Goal: Task Accomplishment & Management: Manage account settings

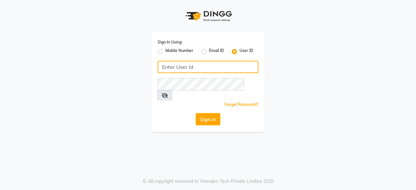
click at [188, 67] on input "Username" at bounding box center [208, 67] width 101 height 12
type input "oshabeautybar"
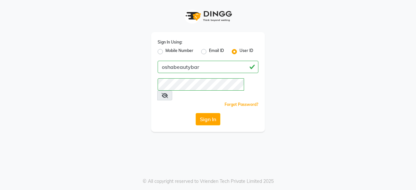
click at [208, 113] on button "Sign In" at bounding box center [208, 119] width 25 height 12
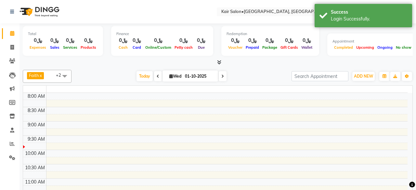
select select "en"
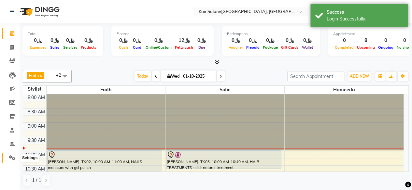
click at [12, 157] on icon at bounding box center [12, 158] width 6 height 5
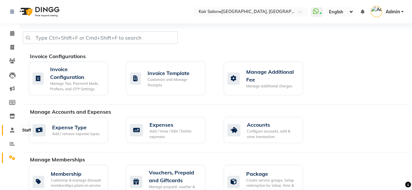
click at [14, 129] on icon at bounding box center [12, 130] width 4 height 5
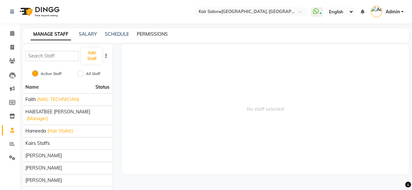
click at [147, 33] on link "PERMISSIONS" at bounding box center [152, 34] width 31 height 6
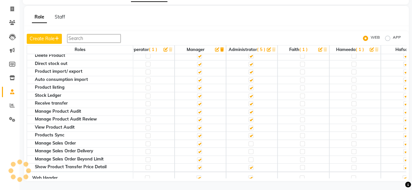
scroll to position [813, 0]
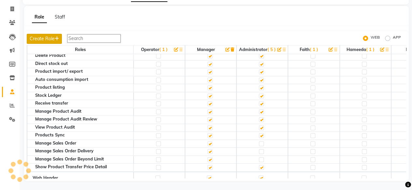
click at [47, 39] on button "Create Role" at bounding box center [44, 39] width 35 height 10
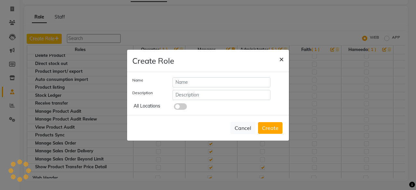
click at [284, 60] on button "×" at bounding box center [281, 59] width 15 height 18
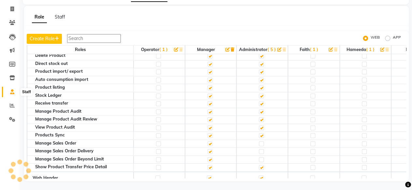
click at [13, 92] on icon at bounding box center [12, 91] width 4 height 5
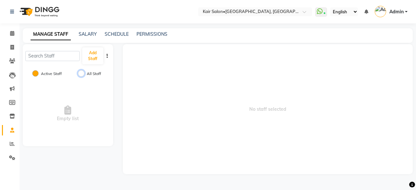
click at [82, 73] on input "All Staff" at bounding box center [81, 73] width 7 height 7
radio input "true"
radio input "false"
click at [12, 32] on icon at bounding box center [12, 33] width 4 height 5
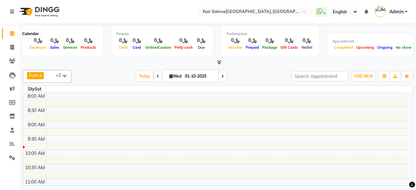
click at [10, 32] on icon at bounding box center [12, 33] width 4 height 5
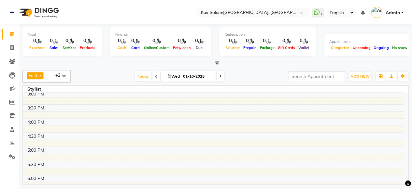
scroll to position [228, 0]
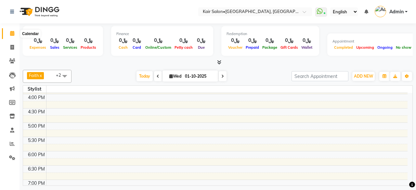
click at [13, 33] on icon at bounding box center [12, 33] width 4 height 5
click at [11, 32] on icon at bounding box center [12, 33] width 4 height 5
click at [408, 11] on link "Admin" at bounding box center [391, 12] width 33 height 11
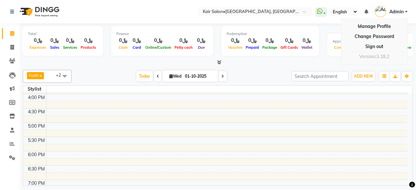
click at [136, 131] on td at bounding box center [227, 133] width 362 height 7
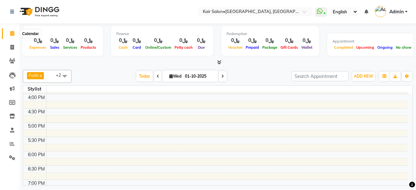
click at [12, 34] on icon at bounding box center [12, 33] width 4 height 5
click at [66, 75] on span at bounding box center [64, 76] width 13 height 12
click at [12, 156] on icon at bounding box center [12, 158] width 6 height 5
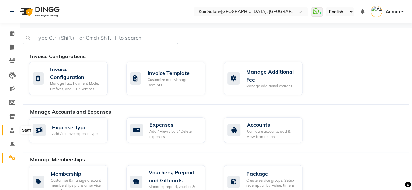
click at [13, 128] on icon at bounding box center [12, 130] width 4 height 5
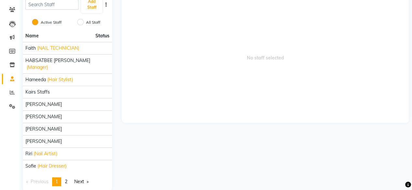
scroll to position [61, 0]
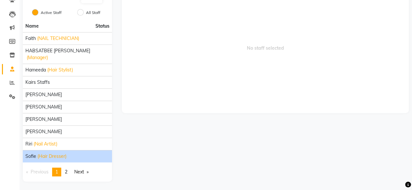
click at [86, 158] on div "sofie (Hair Dresser)" at bounding box center [67, 156] width 84 height 7
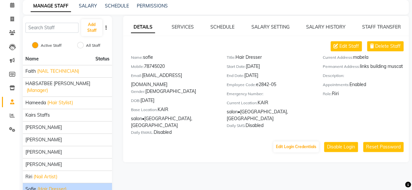
scroll to position [0, 0]
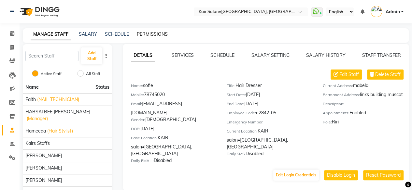
click at [152, 34] on link "PERMISSIONS" at bounding box center [152, 34] width 31 height 6
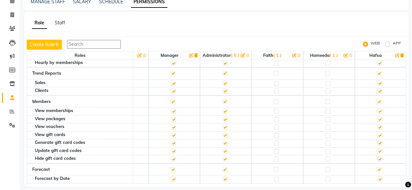
scroll to position [2095, 0]
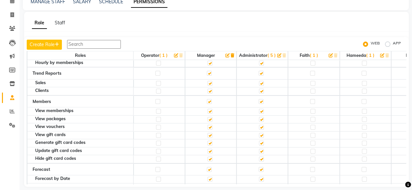
click at [392, 44] on label "APP" at bounding box center [396, 44] width 8 height 8
click at [386, 44] on input "APP" at bounding box center [388, 44] width 5 height 5
radio input "true"
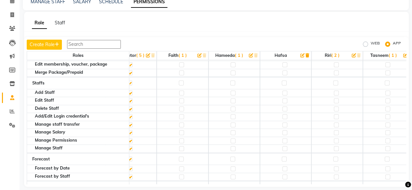
scroll to position [1379, 143]
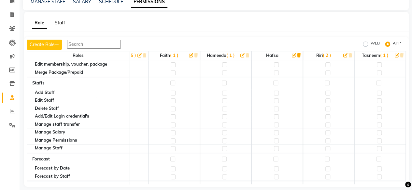
click at [60, 22] on link "Staff" at bounding box center [60, 23] width 10 height 6
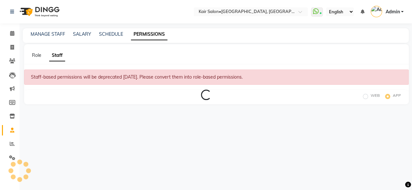
scroll to position [0, 0]
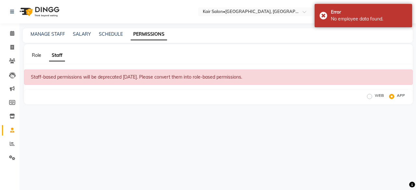
click at [36, 57] on link "Role" at bounding box center [36, 55] width 9 height 6
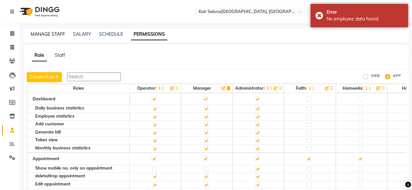
click at [47, 33] on link "MANAGE STAFF" at bounding box center [48, 34] width 34 height 6
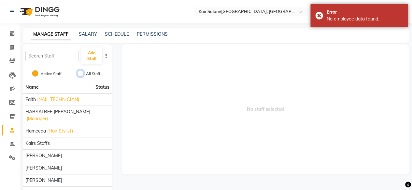
click at [81, 72] on input "All Staff" at bounding box center [80, 73] width 7 height 7
radio input "true"
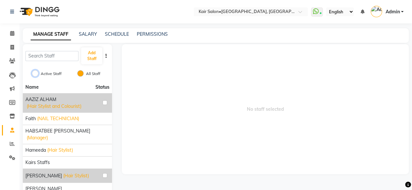
click at [36, 74] on input "Active Staff" at bounding box center [35, 73] width 7 height 7
radio input "true"
radio input "false"
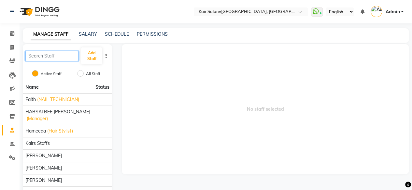
click at [70, 57] on input "text" at bounding box center [51, 56] width 53 height 10
click at [93, 57] on button "Add Staff" at bounding box center [91, 55] width 21 height 17
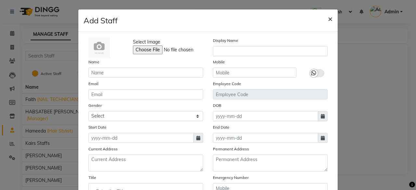
click at [330, 19] on span "×" at bounding box center [330, 19] width 5 height 10
checkbox input "false"
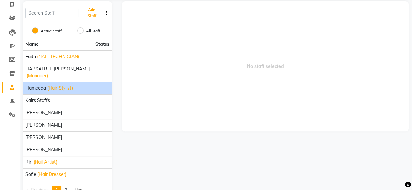
scroll to position [61, 0]
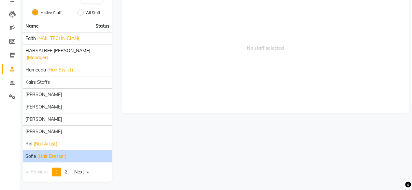
click at [69, 160] on li "sofie (Hair Dresser)" at bounding box center [67, 156] width 89 height 12
click at [69, 157] on div "sofie (Hair Dresser)" at bounding box center [67, 156] width 84 height 7
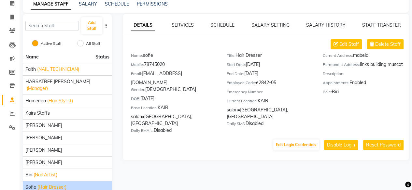
scroll to position [0, 0]
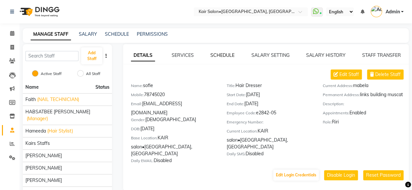
click at [223, 55] on link "SCHEDULE" at bounding box center [222, 55] width 24 height 6
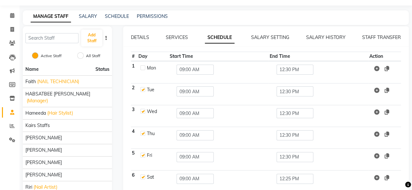
scroll to position [3, 0]
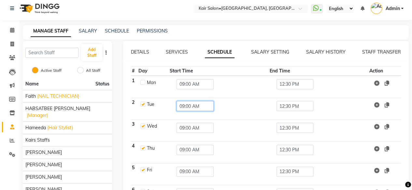
click at [196, 104] on input "09:00 AM" at bounding box center [194, 106] width 37 height 10
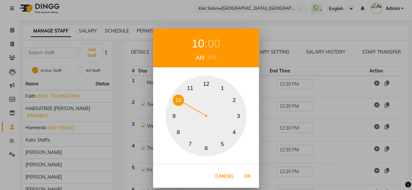
click at [178, 96] on button "10" at bounding box center [177, 100] width 11 height 11
drag, startPoint x: 260, startPoint y: 104, endPoint x: 266, endPoint y: 100, distance: 7.1
click at [260, 104] on div "10 : 00 AM PM 1 2 3 4 5 6 7 8 9 10 11 12 Cancel Ok" at bounding box center [206, 95] width 412 height 190
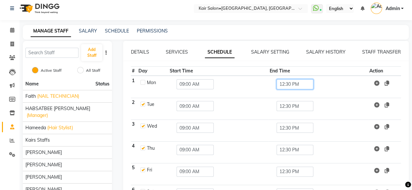
click at [292, 84] on input "12:30 PM" at bounding box center [294, 84] width 37 height 10
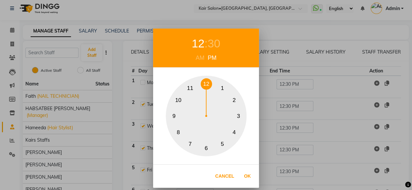
click at [189, 142] on button "7" at bounding box center [189, 144] width 11 height 11
click at [210, 45] on div "30" at bounding box center [210, 43] width 13 height 17
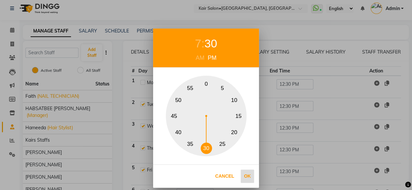
click at [247, 175] on button "Ok" at bounding box center [246, 176] width 13 height 13
type input "07:30 PM"
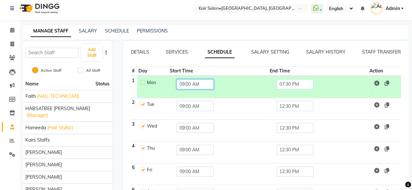
click at [194, 85] on input "09:00 AM" at bounding box center [194, 84] width 37 height 10
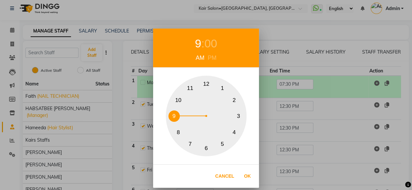
click at [179, 101] on button "10" at bounding box center [177, 100] width 11 height 11
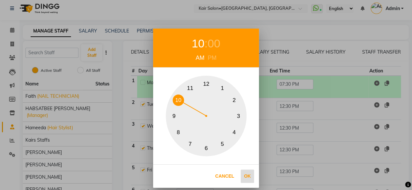
click at [249, 176] on button "Ok" at bounding box center [246, 176] width 13 height 13
type input "10:00 AM"
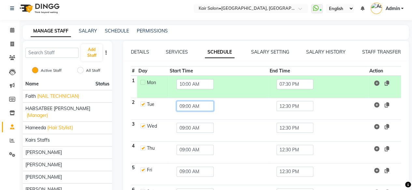
click at [191, 108] on input "09:00 AM" at bounding box center [194, 106] width 37 height 10
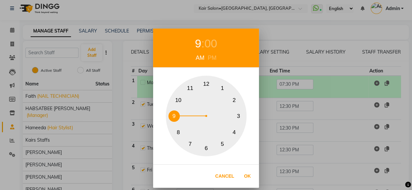
click at [180, 99] on button "10" at bounding box center [177, 100] width 11 height 11
drag, startPoint x: 246, startPoint y: 178, endPoint x: 247, endPoint y: 174, distance: 3.6
click at [246, 178] on button "Ok" at bounding box center [246, 176] width 13 height 13
type input "10:00 AM"
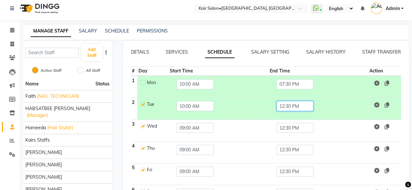
click at [284, 110] on input "12:30 PM" at bounding box center [294, 106] width 37 height 10
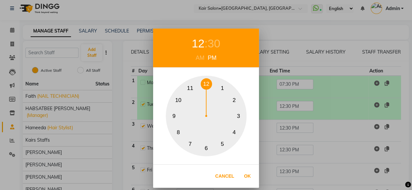
click at [189, 143] on button "7" at bounding box center [189, 144] width 11 height 11
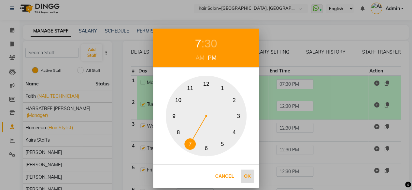
click at [248, 175] on button "Ok" at bounding box center [246, 176] width 13 height 13
type input "07:30 PM"
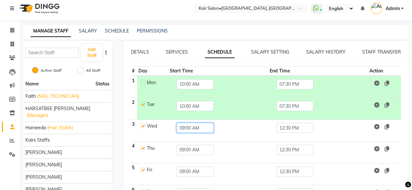
click at [197, 129] on input "09:00 AM" at bounding box center [194, 128] width 37 height 10
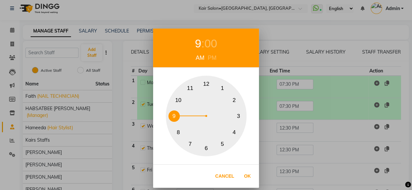
click at [180, 99] on button "10" at bounding box center [177, 100] width 11 height 11
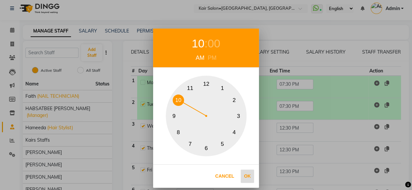
click at [246, 176] on button "Ok" at bounding box center [246, 176] width 13 height 13
type input "10:00 AM"
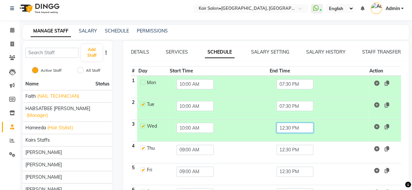
click at [288, 128] on input "12:30 PM" at bounding box center [294, 128] width 37 height 10
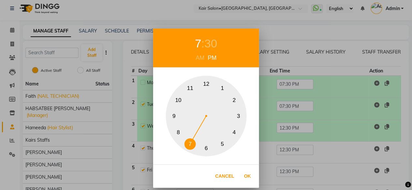
click at [189, 142] on button "7" at bounding box center [189, 144] width 11 height 11
click at [209, 44] on div "30" at bounding box center [210, 43] width 13 height 17
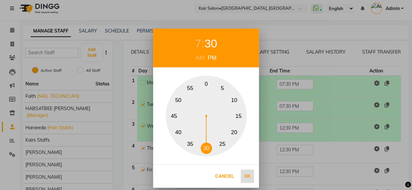
click at [245, 176] on button "Ok" at bounding box center [246, 176] width 13 height 13
type input "07:30 PM"
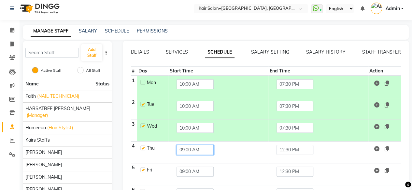
click at [183, 150] on input "09:00 AM" at bounding box center [194, 150] width 37 height 10
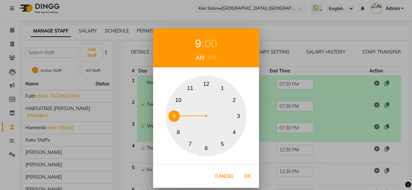
click at [180, 99] on button "10" at bounding box center [177, 100] width 11 height 11
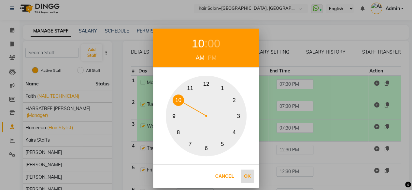
click at [246, 177] on button "Ok" at bounding box center [246, 176] width 13 height 13
type input "10:00 AM"
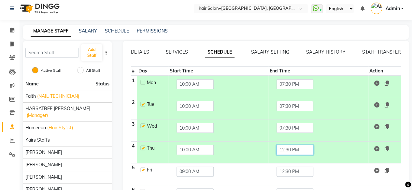
click at [288, 152] on input "12:30 PM" at bounding box center [294, 150] width 37 height 10
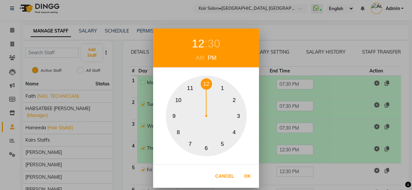
click at [189, 145] on button "7" at bounding box center [189, 144] width 11 height 11
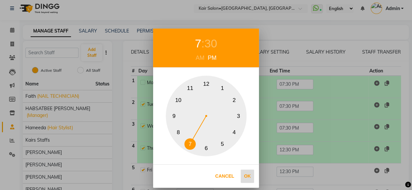
click at [248, 175] on button "Ok" at bounding box center [246, 176] width 13 height 13
type input "07:30 PM"
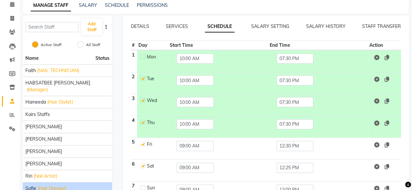
scroll to position [68, 0]
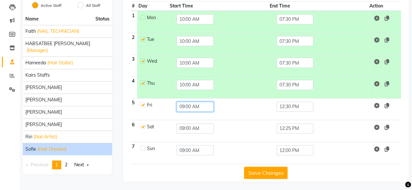
click at [188, 108] on input "09:00 AM" at bounding box center [194, 107] width 37 height 10
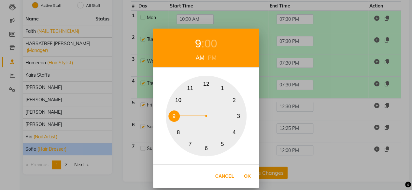
click at [180, 101] on button "10" at bounding box center [177, 100] width 11 height 11
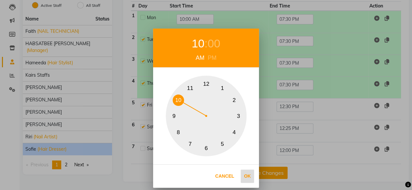
click at [246, 174] on button "Ok" at bounding box center [246, 176] width 13 height 13
type input "10:00 AM"
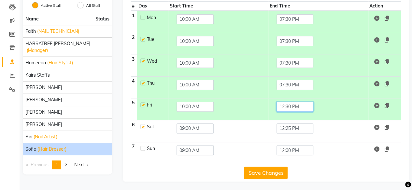
click at [288, 105] on input "12:30 PM" at bounding box center [294, 107] width 37 height 10
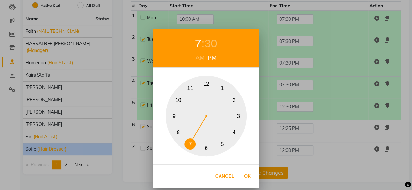
click at [191, 145] on button "7" at bounding box center [189, 144] width 11 height 11
click at [246, 176] on button "Ok" at bounding box center [246, 176] width 13 height 13
type input "07:30 PM"
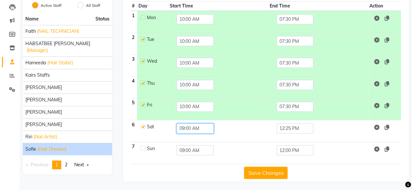
click at [190, 128] on input "09:00 AM" at bounding box center [194, 129] width 37 height 10
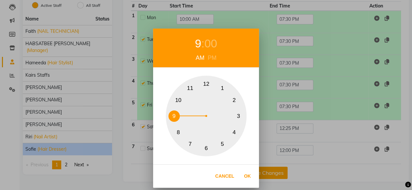
click at [178, 101] on button "10" at bounding box center [177, 100] width 11 height 11
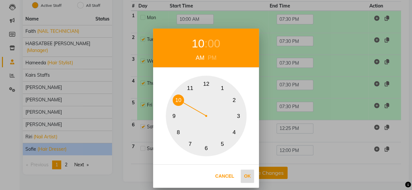
click at [246, 177] on button "Ok" at bounding box center [246, 176] width 13 height 13
type input "10:00 AM"
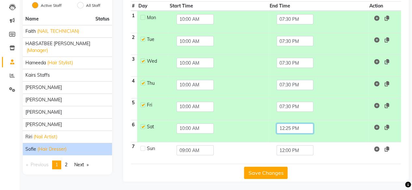
click at [284, 131] on input "12:25 PM" at bounding box center [294, 129] width 37 height 10
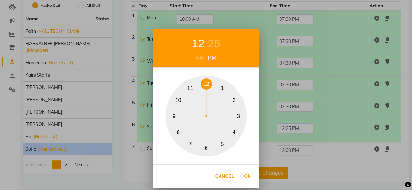
click at [190, 142] on button "7" at bounding box center [189, 144] width 11 height 11
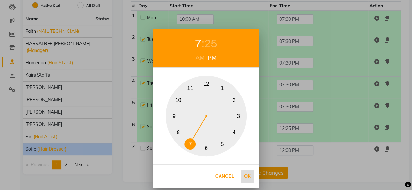
click at [246, 176] on button "Ok" at bounding box center [246, 176] width 13 height 13
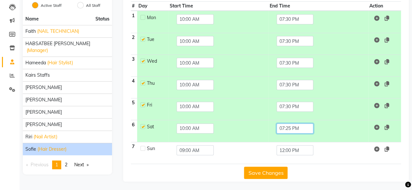
click at [286, 129] on input "07:25 PM" at bounding box center [294, 129] width 37 height 10
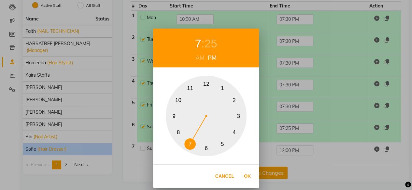
click at [211, 43] on div "25" at bounding box center [210, 43] width 13 height 17
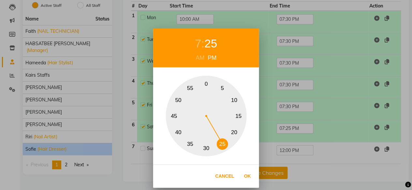
click at [212, 58] on div "PM" at bounding box center [212, 58] width 12 height 9
click at [206, 151] on button "30" at bounding box center [205, 148] width 11 height 11
click at [248, 175] on button "Ok" at bounding box center [246, 176] width 13 height 13
type input "07:30 PM"
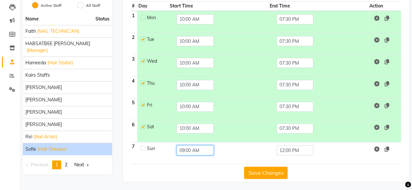
click at [197, 149] on input "09:00 AM" at bounding box center [194, 150] width 37 height 10
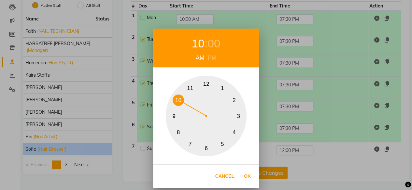
click at [178, 97] on button "10" at bounding box center [177, 100] width 11 height 11
click at [248, 179] on button "Ok" at bounding box center [246, 176] width 13 height 13
type input "10:00 AM"
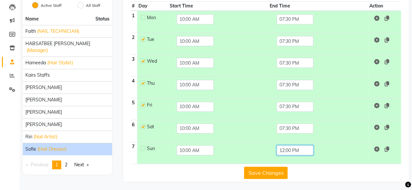
click at [287, 151] on input "12:00 PM" at bounding box center [294, 150] width 37 height 10
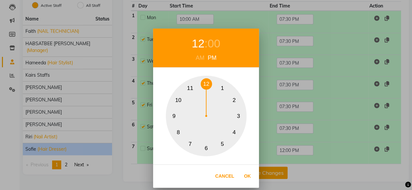
click at [188, 143] on button "7" at bounding box center [189, 144] width 11 height 11
click at [212, 57] on div "PM" at bounding box center [212, 58] width 12 height 9
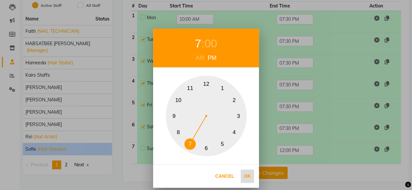
click at [250, 177] on button "Ok" at bounding box center [246, 176] width 13 height 13
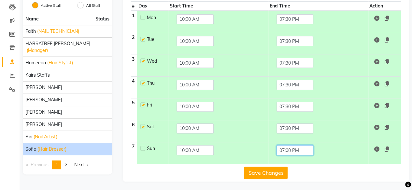
click at [290, 149] on input "07:00 PM" at bounding box center [294, 150] width 37 height 10
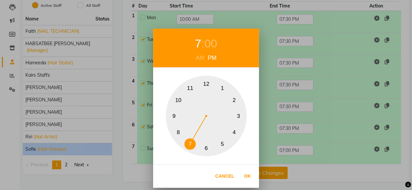
click at [210, 55] on div "PM" at bounding box center [212, 58] width 12 height 9
click at [212, 58] on div "PM" at bounding box center [212, 58] width 12 height 9
click at [210, 59] on div "PM" at bounding box center [212, 58] width 12 height 9
click at [204, 45] on div "00" at bounding box center [210, 43] width 13 height 17
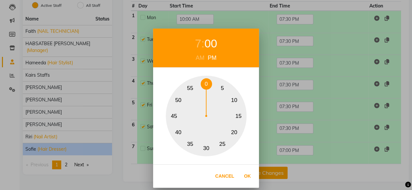
click at [207, 148] on button "30" at bounding box center [205, 148] width 11 height 11
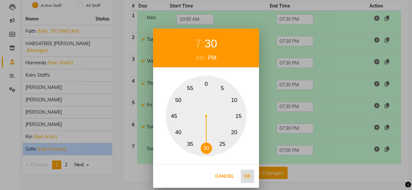
click at [245, 175] on button "Ok" at bounding box center [246, 176] width 13 height 13
type input "07:30 PM"
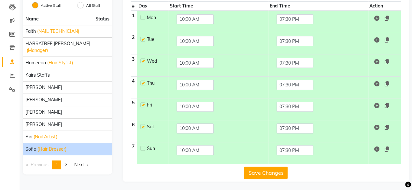
click at [268, 171] on button "Save Changes" at bounding box center [266, 173] width 44 height 12
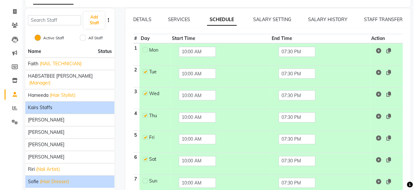
scroll to position [0, 0]
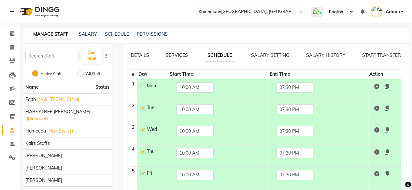
click at [178, 57] on link "SERVICES" at bounding box center [177, 55] width 22 height 6
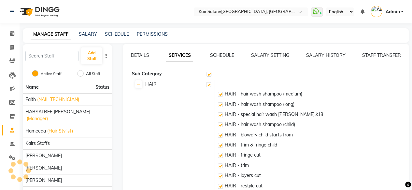
checkbox input "true"
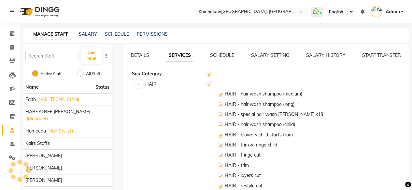
checkbox input "true"
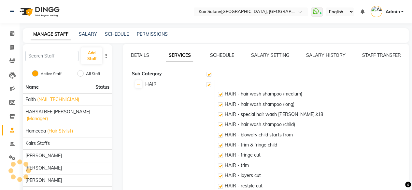
checkbox input "true"
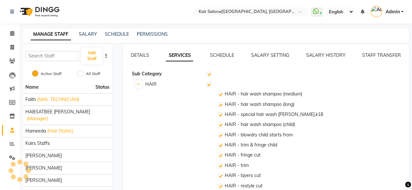
checkbox input "true"
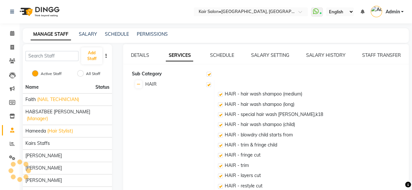
checkbox input "true"
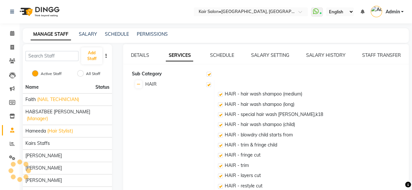
checkbox input "true"
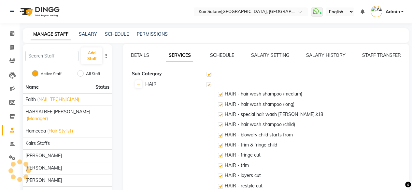
checkbox input "true"
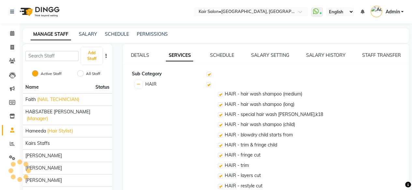
checkbox input "true"
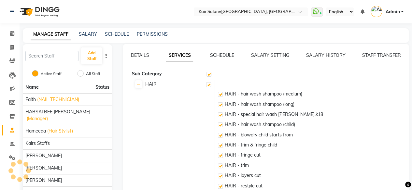
checkbox input "true"
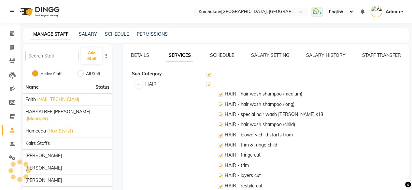
checkbox input "true"
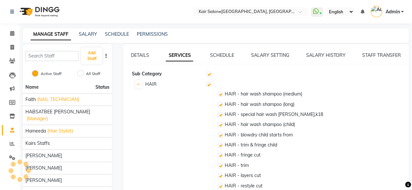
checkbox input "true"
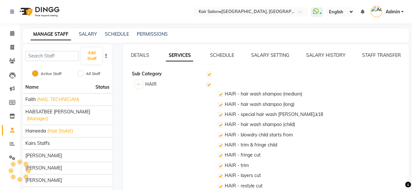
checkbox input "true"
click at [219, 57] on link "SCHEDULE" at bounding box center [222, 55] width 24 height 6
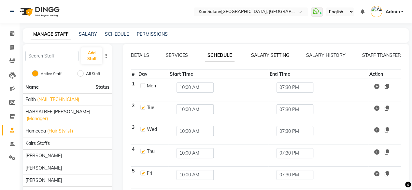
click at [272, 54] on link "SALARY SETTING" at bounding box center [270, 55] width 38 height 6
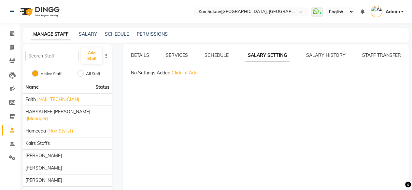
click at [187, 74] on span "Click To Add" at bounding box center [184, 73] width 26 height 6
select select "flat"
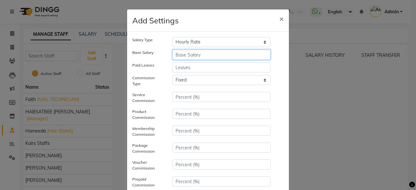
click at [208, 56] on input "number" at bounding box center [222, 55] width 98 height 10
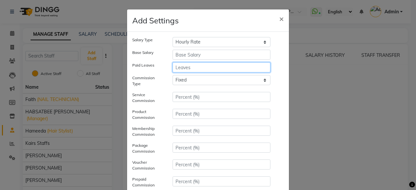
click at [203, 71] on input "number" at bounding box center [222, 67] width 98 height 10
type input "60"
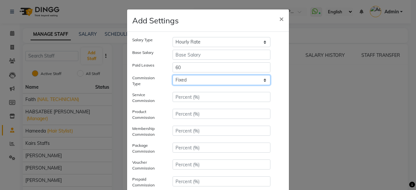
click at [207, 79] on select "Tiered Fixed" at bounding box center [222, 80] width 98 height 10
click at [173, 75] on select "Tiered Fixed" at bounding box center [222, 80] width 98 height 10
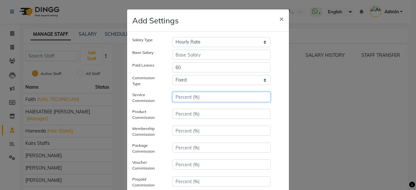
click at [200, 100] on input "number" at bounding box center [222, 97] width 98 height 10
type input "5"
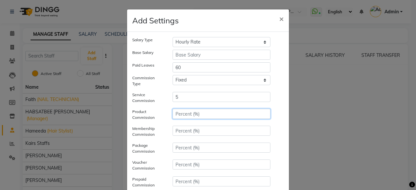
click at [198, 115] on input "number" at bounding box center [222, 114] width 98 height 10
type input "5"
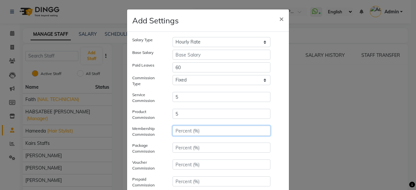
click at [200, 131] on input "number" at bounding box center [222, 131] width 98 height 10
type input "5"
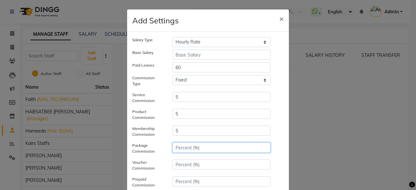
click at [196, 146] on input "number" at bounding box center [222, 148] width 98 height 10
type input "5"
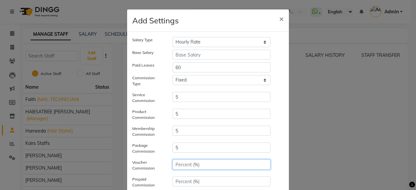
click at [194, 164] on input "number" at bounding box center [222, 165] width 98 height 10
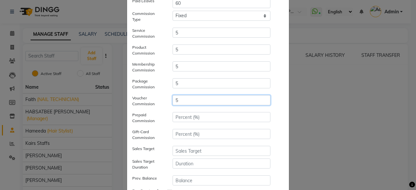
scroll to position [65, 0]
type input "5"
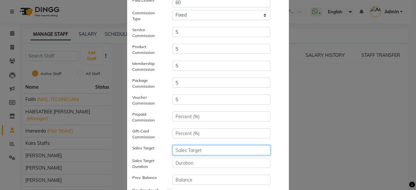
click at [193, 151] on input "number" at bounding box center [222, 150] width 98 height 10
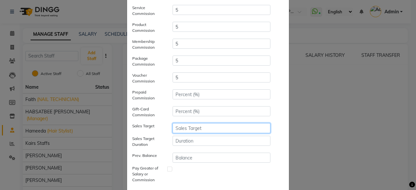
scroll to position [98, 0]
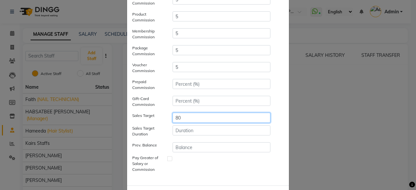
type input "80"
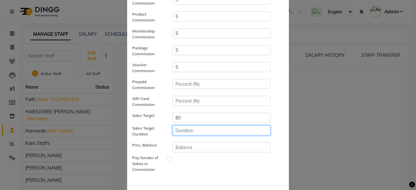
click at [191, 134] on input "number" at bounding box center [222, 131] width 98 height 10
type input "1"
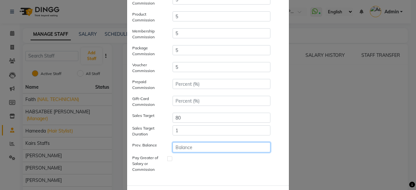
click at [189, 149] on input "number" at bounding box center [222, 147] width 98 height 10
type input "0"
click at [185, 162] on div at bounding box center [222, 165] width 108 height 19
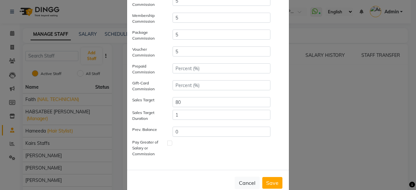
scroll to position [128, 0]
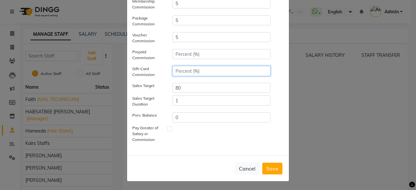
click at [188, 71] on input "number" at bounding box center [222, 71] width 98 height 10
type input "5"
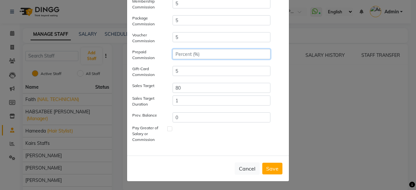
click at [185, 52] on input "number" at bounding box center [222, 54] width 98 height 10
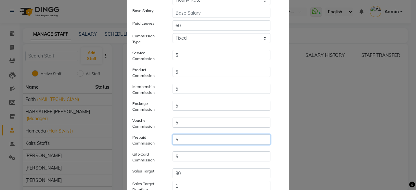
scroll to position [0, 0]
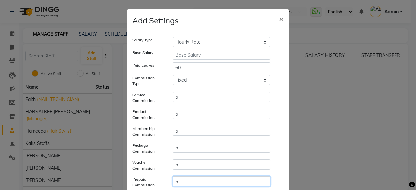
type input "5"
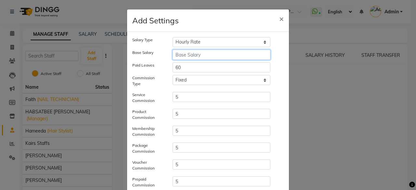
click at [224, 60] on input "number" at bounding box center [222, 55] width 98 height 10
type input "220"
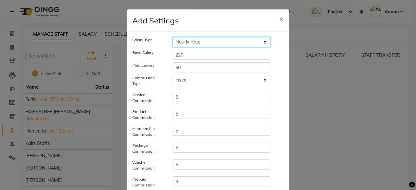
click at [217, 44] on select "Hourly Rate Bi-Weekly Twice Monthly Monthly Yearly" at bounding box center [222, 42] width 98 height 10
select select "monthly"
click at [173, 37] on select "Hourly Rate Bi-Weekly Twice Monthly Monthly Yearly" at bounding box center [222, 42] width 98 height 10
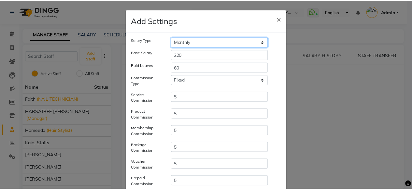
scroll to position [128, 0]
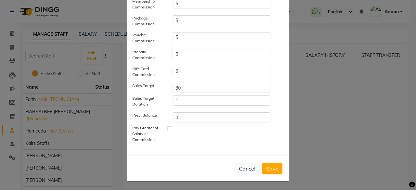
click at [272, 170] on button "Save" at bounding box center [273, 169] width 20 height 12
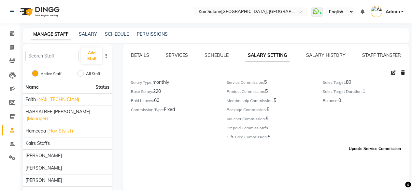
click at [365, 150] on button "Update Service Commission" at bounding box center [374, 148] width 57 height 11
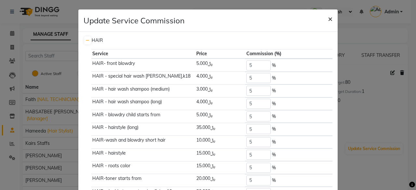
click at [328, 20] on span "×" at bounding box center [330, 19] width 5 height 10
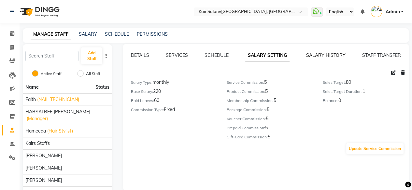
click at [321, 56] on link "SALARY HISTORY" at bounding box center [325, 55] width 39 height 6
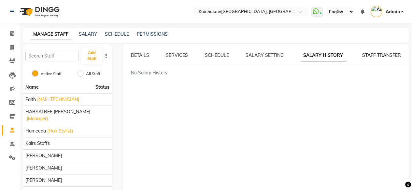
click at [366, 56] on link "STAFF TRANSFER" at bounding box center [381, 55] width 39 height 6
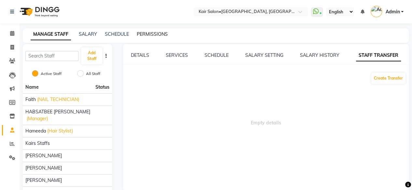
click at [162, 35] on link "PERMISSIONS" at bounding box center [152, 34] width 31 height 6
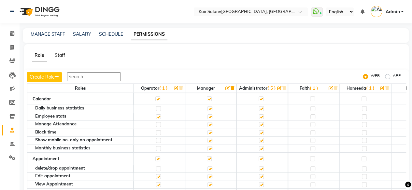
click at [57, 54] on link "Staff" at bounding box center [60, 55] width 10 height 6
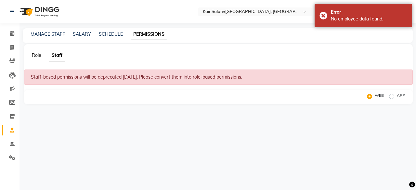
click at [33, 54] on link "Role" at bounding box center [36, 55] width 9 height 6
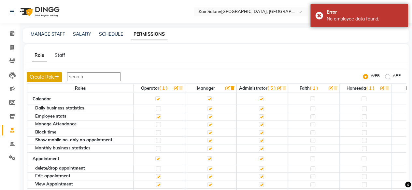
click at [47, 76] on button "Create Role" at bounding box center [44, 77] width 35 height 10
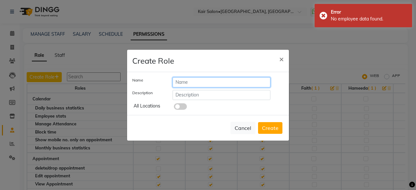
click at [193, 80] on input "text" at bounding box center [222, 82] width 98 height 10
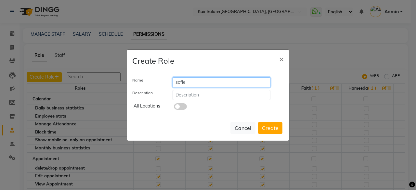
type input "sofie"
click at [204, 98] on input "text" at bounding box center [222, 95] width 98 height 10
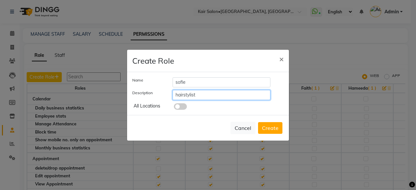
type input "hairstylist"
click at [179, 107] on span at bounding box center [180, 106] width 13 height 7
click at [174, 108] on input "checkbox" at bounding box center [174, 108] width 0 height 0
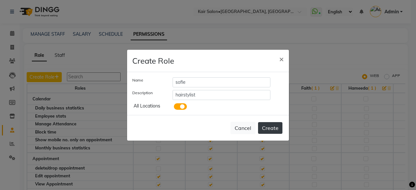
click at [271, 127] on button "Create" at bounding box center [270, 128] width 24 height 12
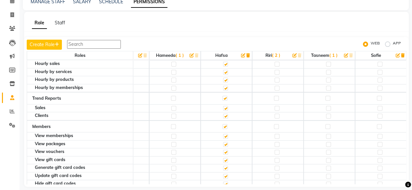
scroll to position [2070, 200]
click at [392, 43] on label "APP" at bounding box center [396, 44] width 8 height 8
click at [387, 43] on input "APP" at bounding box center [388, 44] width 5 height 5
radio input "true"
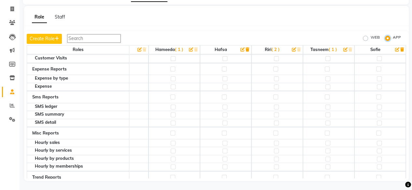
scroll to position [1053, 195]
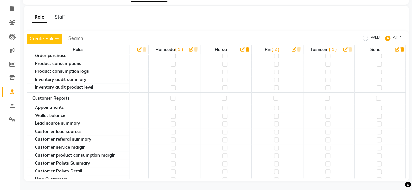
click at [376, 106] on label at bounding box center [378, 108] width 5 height 5
click at [376, 106] on input "checkbox" at bounding box center [378, 108] width 4 height 4
checkbox input "true"
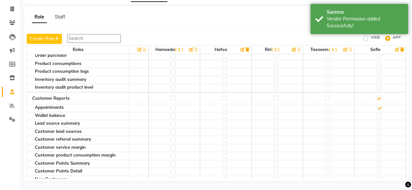
click at [376, 96] on label at bounding box center [378, 98] width 5 height 5
click at [376, 96] on input "checkbox" at bounding box center [378, 98] width 4 height 4
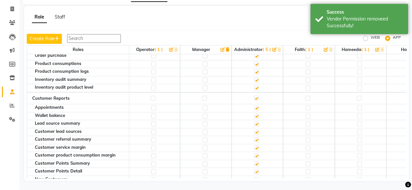
scroll to position [1053, 0]
click at [370, 39] on label "WEB" at bounding box center [374, 38] width 9 height 8
click at [365, 39] on input "WEB" at bounding box center [366, 38] width 5 height 5
radio input "true"
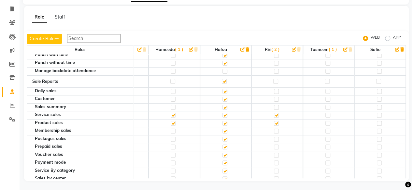
scroll to position [1119, 200]
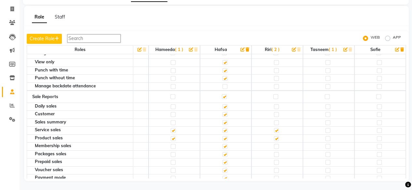
click at [222, 84] on label at bounding box center [224, 86] width 5 height 5
click at [222, 85] on input "checkbox" at bounding box center [224, 87] width 4 height 4
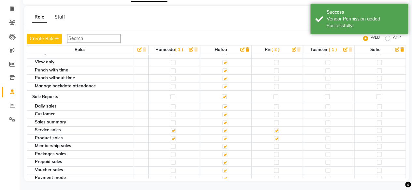
drag, startPoint x: 388, startPoint y: 178, endPoint x: 399, endPoint y: 174, distance: 11.7
click at [399, 174] on div "Create Role WEB APP Roles Operator ( 1 ) Manager Administrator ( 5 ) Faith ( 1 …" at bounding box center [216, 106] width 384 height 150
click at [376, 128] on label at bounding box center [378, 130] width 5 height 5
click at [376, 128] on input "checkbox" at bounding box center [378, 130] width 4 height 4
click at [376, 136] on label at bounding box center [378, 138] width 5 height 5
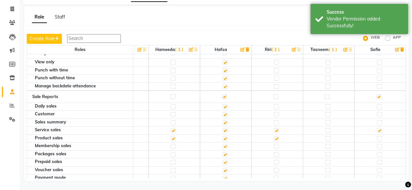
click at [376, 137] on input "checkbox" at bounding box center [378, 139] width 4 height 4
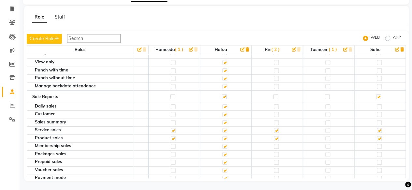
click at [376, 94] on label at bounding box center [378, 96] width 5 height 5
click at [376, 95] on input "checkbox" at bounding box center [378, 97] width 4 height 4
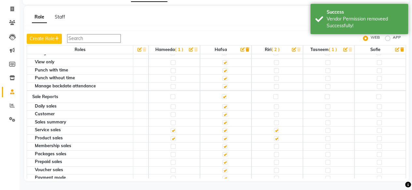
drag, startPoint x: 374, startPoint y: 111, endPoint x: 373, endPoint y: 120, distance: 8.5
click at [376, 128] on label at bounding box center [378, 130] width 5 height 5
click at [376, 128] on input "checkbox" at bounding box center [378, 130] width 4 height 4
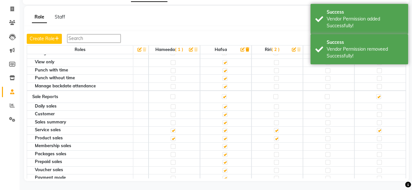
click at [376, 136] on label at bounding box center [378, 138] width 5 height 5
click at [376, 137] on input "checkbox" at bounding box center [378, 139] width 4 height 4
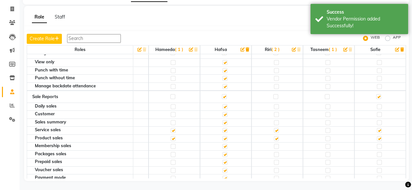
click at [376, 94] on label at bounding box center [378, 96] width 5 height 5
click at [376, 95] on input "checkbox" at bounding box center [378, 97] width 4 height 4
click at [376, 128] on label at bounding box center [378, 130] width 5 height 5
click at [376, 128] on input "checkbox" at bounding box center [378, 130] width 4 height 4
click at [376, 94] on label at bounding box center [378, 96] width 5 height 5
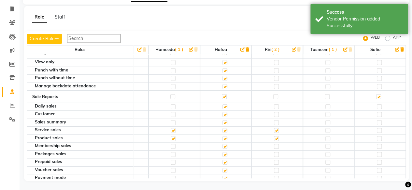
click at [376, 95] on input "checkbox" at bounding box center [378, 97] width 4 height 4
checkbox input "false"
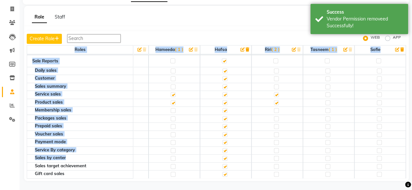
drag, startPoint x: 388, startPoint y: 172, endPoint x: 416, endPoint y: 169, distance: 28.5
click at [412, 152] on html "Select Location × Kair Salon•spa, [GEOGRAPHIC_DATA] WhatsApp Status ✕ Status: C…" at bounding box center [206, 57] width 412 height 190
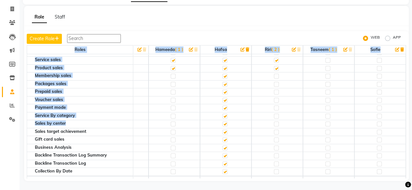
scroll to position [1092, 200]
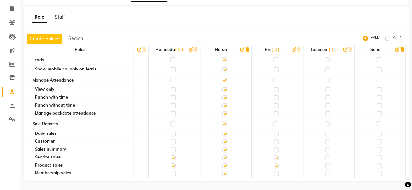
click at [376, 156] on label at bounding box center [378, 158] width 5 height 5
click at [376, 156] on input "checkbox" at bounding box center [378, 158] width 4 height 4
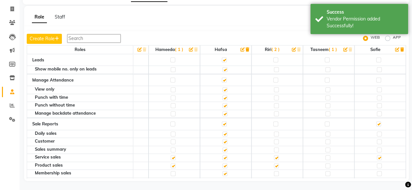
click at [376, 164] on label at bounding box center [378, 166] width 5 height 5
click at [376, 164] on input "checkbox" at bounding box center [378, 166] width 4 height 4
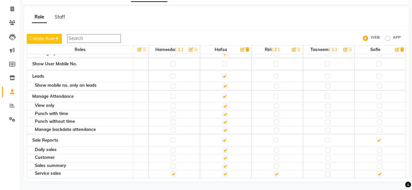
scroll to position [1119, 200]
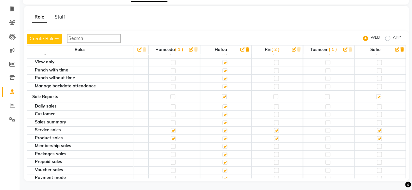
click at [376, 94] on label at bounding box center [378, 96] width 5 height 5
click at [376, 95] on input "checkbox" at bounding box center [378, 97] width 4 height 4
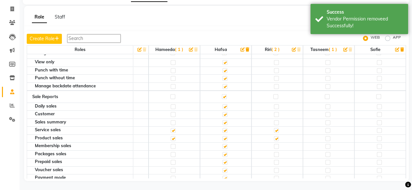
click at [392, 37] on label "APP" at bounding box center [396, 38] width 8 height 8
click at [388, 37] on input "APP" at bounding box center [388, 38] width 5 height 5
radio input "true"
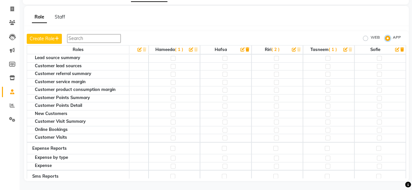
scroll to position [1119, 195]
click at [10, 9] on icon at bounding box center [12, 9] width 4 height 5
select select "service"
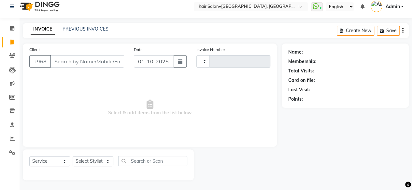
scroll to position [5, 0]
type input "1961"
select select "6490"
click at [14, 41] on icon at bounding box center [12, 42] width 4 height 5
select select "service"
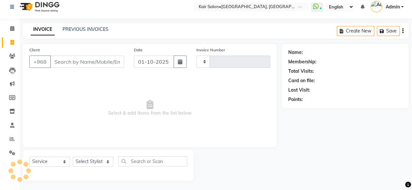
type input "1961"
select select "6490"
click at [11, 28] on icon at bounding box center [12, 28] width 4 height 5
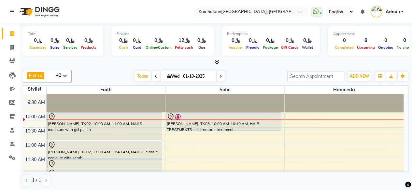
scroll to position [33, 0]
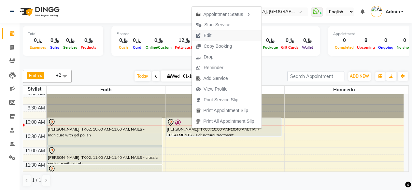
click at [217, 37] on button "Edit" at bounding box center [227, 35] width 70 height 11
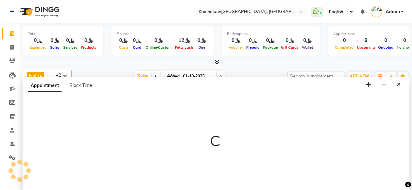
scroll to position [0, 0]
select select "tentative"
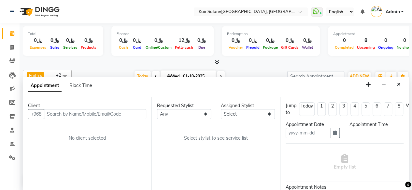
type input "01-10-2025"
select select "600"
select select "58893"
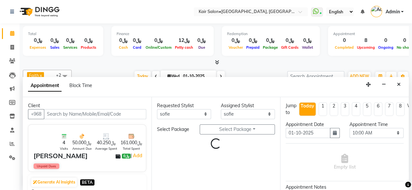
select select "3223"
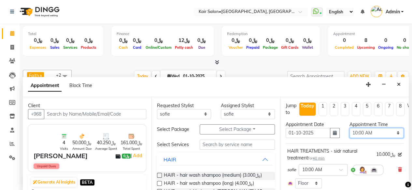
click at [393, 131] on select "Select 09:00 AM 09:05 AM 09:10 AM 09:15 AM 09:20 AM 09:25 AM 09:30 AM 09:35 AM …" at bounding box center [376, 133] width 54 height 10
select select "720"
click at [349, 128] on select "Select 09:00 AM 09:05 AM 09:10 AM 09:15 AM 09:20 AM 09:25 AM 09:30 AM 09:35 AM …" at bounding box center [376, 133] width 54 height 10
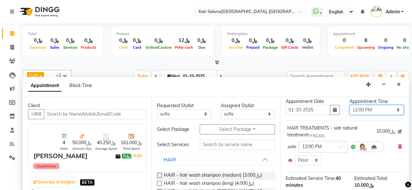
scroll to position [87, 0]
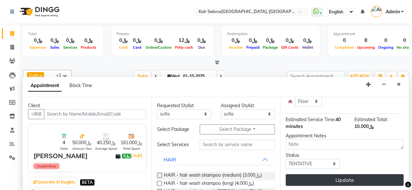
click at [349, 174] on button "Update" at bounding box center [344, 180] width 118 height 12
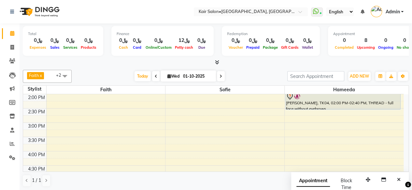
scroll to position [187, 0]
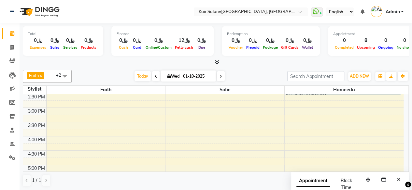
click at [169, 149] on div "8:00 AM 8:30 AM 9:00 AM 9:30 AM 10:00 AM 10:30 AM 11:00 AM 11:30 AM 12:00 PM 12…" at bounding box center [213, 137] width 380 height 458
select select "58893"
select select "tentative"
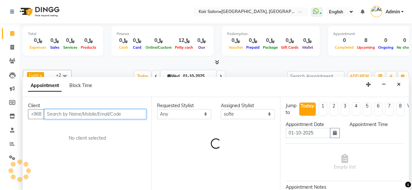
select select "990"
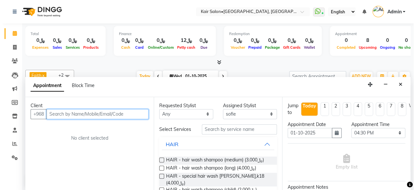
scroll to position [0, 0]
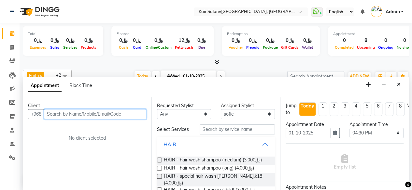
click at [102, 112] on input "text" at bounding box center [95, 114] width 102 height 10
type input "m"
type input "71123443"
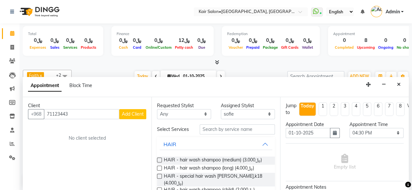
click at [138, 117] on button "Add Client" at bounding box center [132, 114] width 27 height 10
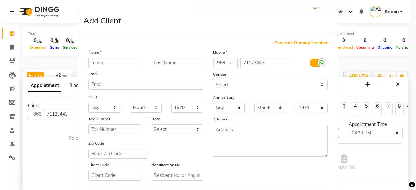
type input "malak"
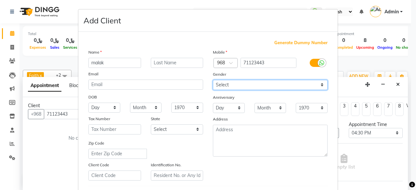
click at [321, 84] on select "Select [DEMOGRAPHIC_DATA] [DEMOGRAPHIC_DATA] Other Prefer Not To Say" at bounding box center [270, 85] width 115 height 10
select select "[DEMOGRAPHIC_DATA]"
click at [213, 80] on select "Select [DEMOGRAPHIC_DATA] [DEMOGRAPHIC_DATA] Other Prefer Not To Say" at bounding box center [270, 85] width 115 height 10
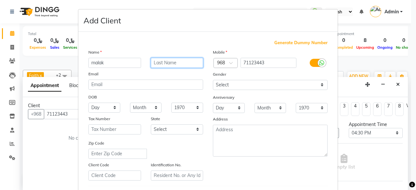
click at [166, 63] on input "text" at bounding box center [177, 63] width 53 height 10
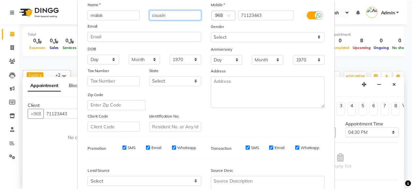
scroll to position [98, 0]
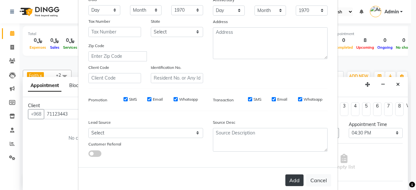
type input "cousin"
click at [291, 179] on button "Add" at bounding box center [295, 181] width 18 height 12
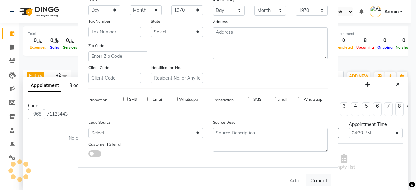
select select
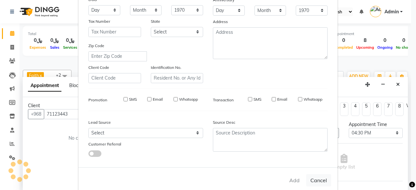
select select
checkbox input "false"
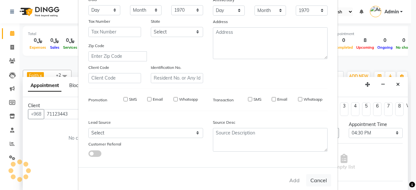
checkbox input "false"
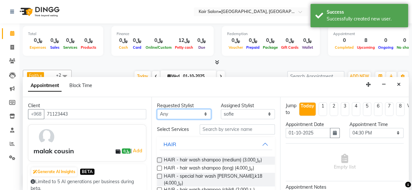
click at [204, 112] on select "Any Faith HABSATBEE [PERSON_NAME] Madam [PERSON_NAME] Madam [PERSON_NAME] Madam…" at bounding box center [184, 114] width 54 height 10
select select "58893"
click at [157, 109] on select "Any Faith HABSATBEE [PERSON_NAME] Madam [PERSON_NAME] Madam [PERSON_NAME] Madam…" at bounding box center [184, 114] width 54 height 10
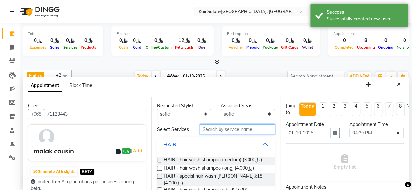
click at [215, 129] on input "text" at bounding box center [236, 130] width 75 height 10
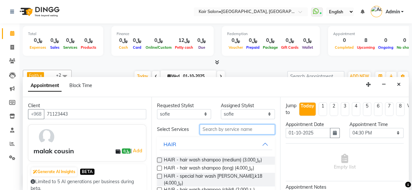
type input "l"
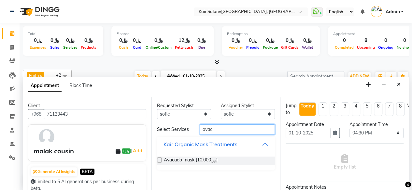
type input "avac"
click at [159, 159] on label at bounding box center [159, 160] width 5 height 5
click at [159, 159] on input "checkbox" at bounding box center [159, 161] width 4 height 4
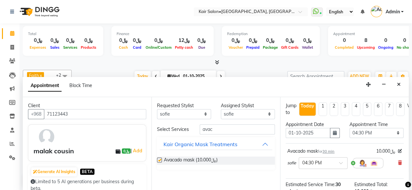
checkbox input "false"
click at [204, 111] on select "Any Faith HABSATBEE [PERSON_NAME] Madam [PERSON_NAME] Madam [PERSON_NAME] Madam…" at bounding box center [184, 114] width 54 height 10
select select "66378"
click at [157, 109] on select "Any Faith HABSATBEE [PERSON_NAME] Madam [PERSON_NAME] Madam [PERSON_NAME] Madam…" at bounding box center [184, 114] width 54 height 10
select select "66378"
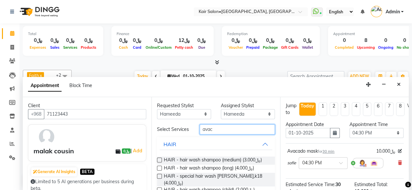
click at [217, 133] on input "avac" at bounding box center [236, 130] width 75 height 10
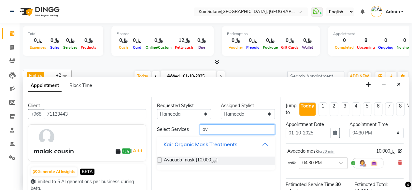
type input "a"
type input "avaca"
click at [161, 158] on label at bounding box center [159, 160] width 5 height 5
click at [161, 159] on input "checkbox" at bounding box center [159, 161] width 4 height 4
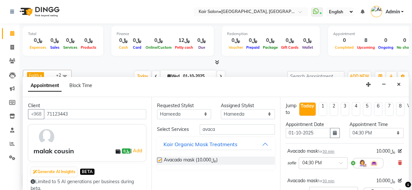
checkbox input "false"
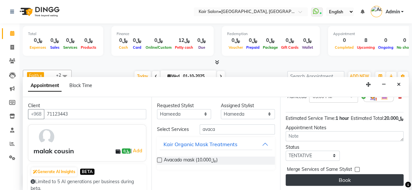
scroll to position [107, 0]
click at [346, 174] on button "Book" at bounding box center [344, 180] width 118 height 12
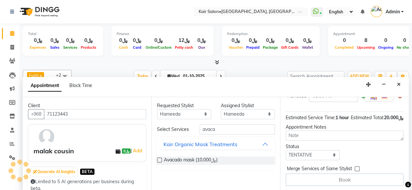
scroll to position [0, 0]
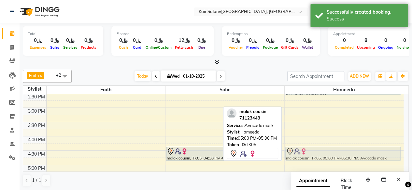
drag, startPoint x: 336, startPoint y: 165, endPoint x: 334, endPoint y: 153, distance: 11.8
click at [334, 153] on div "[PERSON_NAME], TK04, 02:00 PM-02:40 PM, THREAD - full face without eyebrows mal…" at bounding box center [343, 137] width 119 height 458
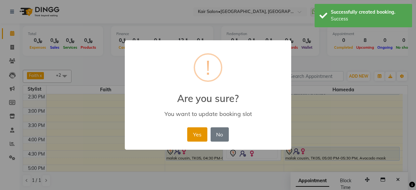
click at [196, 134] on button "Yes" at bounding box center [197, 135] width 20 height 14
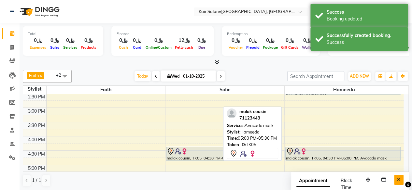
click at [400, 179] on icon "Close" at bounding box center [399, 180] width 4 height 5
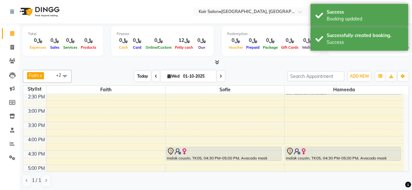
click at [138, 75] on span "Today" at bounding box center [142, 76] width 16 height 10
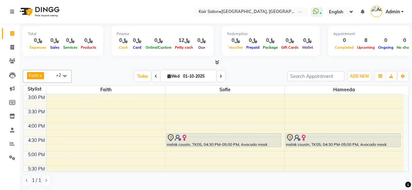
scroll to position [219, 0]
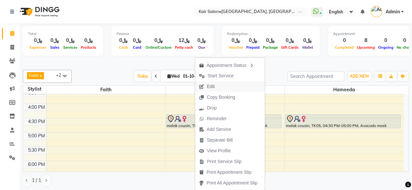
click at [214, 87] on span "Edit" at bounding box center [211, 86] width 8 height 7
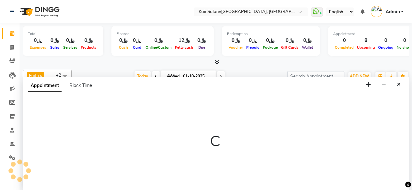
select select "tentative"
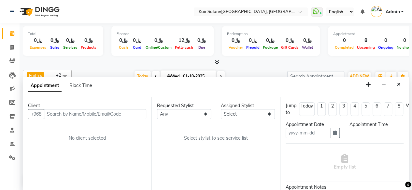
type input "01-10-2025"
select select "990"
select select "66378"
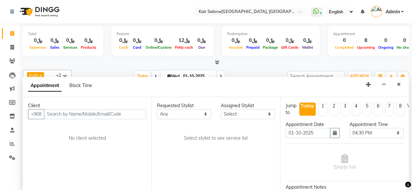
select select "66378"
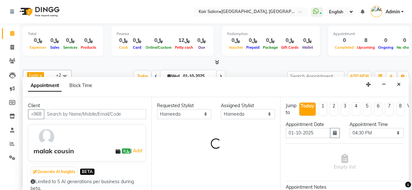
select select "3223"
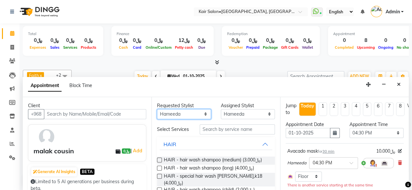
click at [203, 114] on select "Any Faith HABSATBEE [PERSON_NAME] Madam [PERSON_NAME] Madam [PERSON_NAME] Madam…" at bounding box center [184, 114] width 54 height 10
select select "49362"
click at [157, 109] on select "Any Faith HABSATBEE [PERSON_NAME] Madam [PERSON_NAME] Madam [PERSON_NAME] Madam…" at bounding box center [184, 114] width 54 height 10
select select "49362"
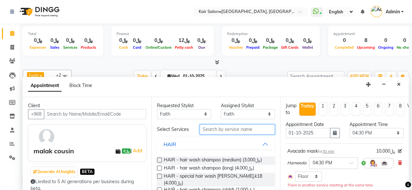
click at [217, 133] on input "text" at bounding box center [236, 130] width 75 height 10
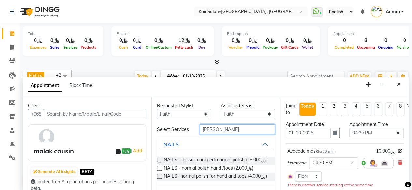
type input "[PERSON_NAME]"
click at [160, 171] on label at bounding box center [159, 168] width 5 height 5
click at [160, 171] on input "checkbox" at bounding box center [159, 169] width 4 height 4
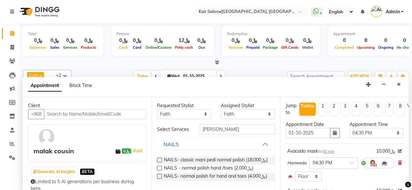
click at [158, 171] on label at bounding box center [159, 168] width 5 height 5
click at [158, 171] on input "checkbox" at bounding box center [159, 169] width 4 height 4
checkbox input "false"
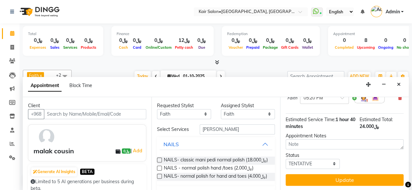
scroll to position [192, 0]
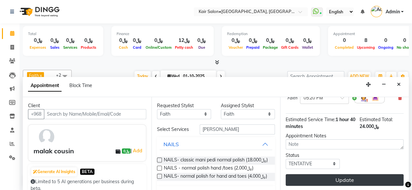
click at [348, 175] on button "Update" at bounding box center [344, 180] width 118 height 12
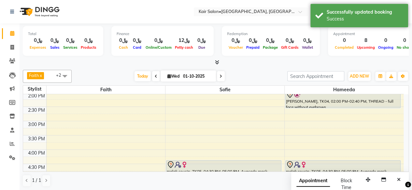
scroll to position [220, 0]
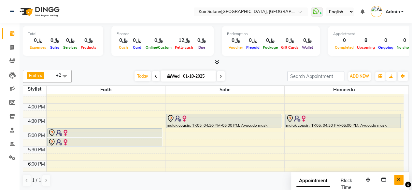
click at [398, 178] on icon "Close" at bounding box center [399, 180] width 4 height 5
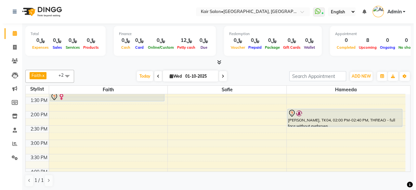
scroll to position [0, 0]
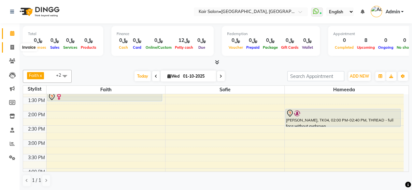
click at [11, 47] on icon at bounding box center [12, 47] width 4 height 5
select select "service"
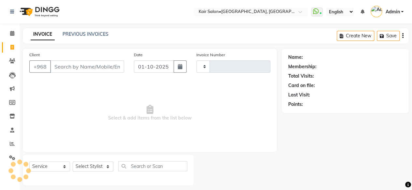
type input "1961"
select select "6490"
click at [99, 68] on input "Client" at bounding box center [87, 67] width 74 height 12
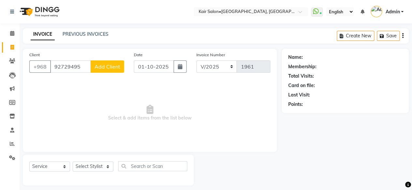
type input "92729495"
click at [100, 68] on span "Add Client" at bounding box center [107, 66] width 26 height 7
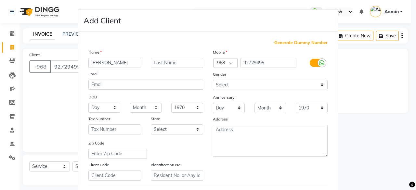
type input "[PERSON_NAME]"
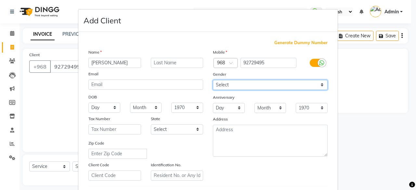
click at [317, 84] on select "Select [DEMOGRAPHIC_DATA] [DEMOGRAPHIC_DATA] Other Prefer Not To Say" at bounding box center [270, 85] width 115 height 10
select select "[DEMOGRAPHIC_DATA]"
click at [213, 80] on select "Select [DEMOGRAPHIC_DATA] [DEMOGRAPHIC_DATA] Other Prefer Not To Say" at bounding box center [270, 85] width 115 height 10
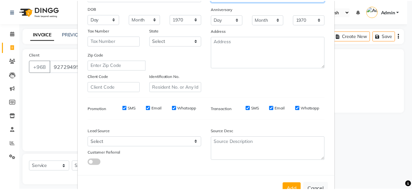
scroll to position [109, 0]
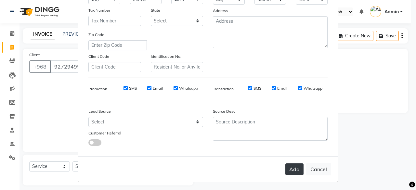
click at [293, 170] on button "Add" at bounding box center [295, 170] width 18 height 12
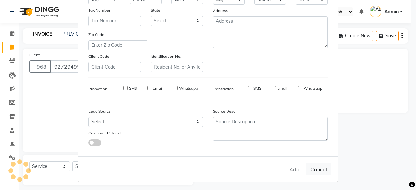
select select
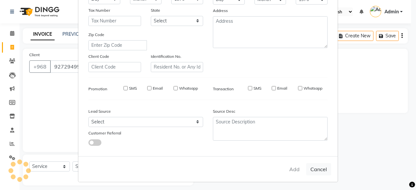
select select
checkbox input "false"
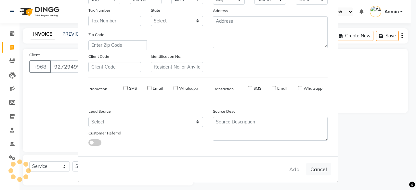
checkbox input "false"
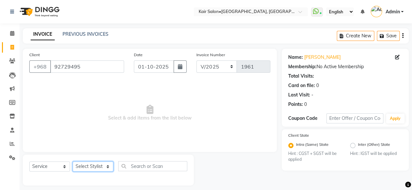
click at [107, 166] on select "Select Stylist Faith HABSATBEE [PERSON_NAME] staffs Madam [PERSON_NAME] Madam […" at bounding box center [93, 167] width 41 height 10
select select "66378"
click at [73, 162] on select "Select Stylist Faith HABSATBEE [PERSON_NAME] staffs Madam [PERSON_NAME] Madam […" at bounding box center [93, 167] width 41 height 10
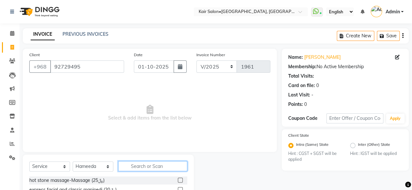
click at [139, 168] on input "text" at bounding box center [152, 166] width 69 height 10
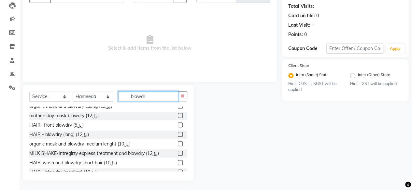
scroll to position [101, 0]
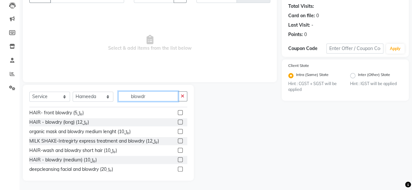
type input "blowdr"
click at [178, 159] on label at bounding box center [180, 159] width 5 height 5
click at [178, 159] on input "checkbox" at bounding box center [180, 160] width 4 height 4
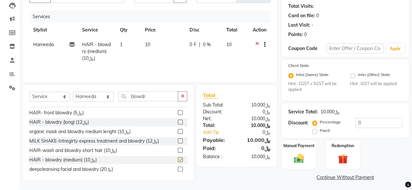
checkbox input "false"
click at [299, 157] on img at bounding box center [298, 159] width 17 height 12
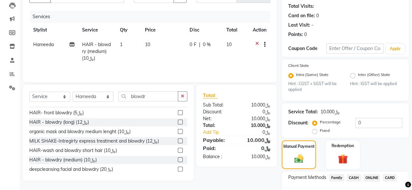
click at [390, 176] on span "CARD" at bounding box center [389, 177] width 14 height 7
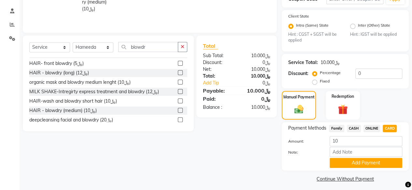
scroll to position [122, 0]
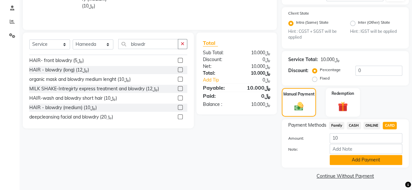
click at [351, 159] on button "Add Payment" at bounding box center [365, 160] width 73 height 10
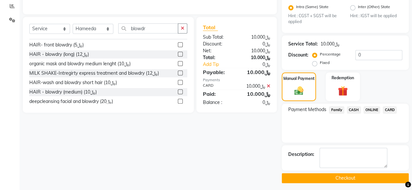
scroll to position [140, 0]
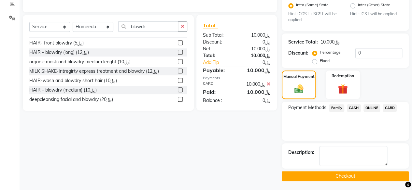
click at [343, 175] on button "Checkout" at bounding box center [344, 176] width 127 height 10
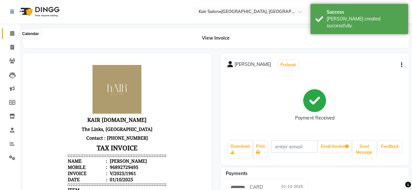
click at [11, 33] on icon at bounding box center [12, 33] width 4 height 5
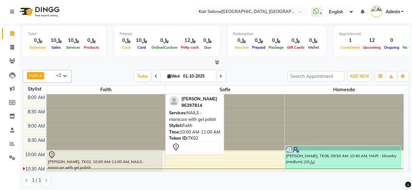
click at [139, 159] on div "[PERSON_NAME], TK02, 10:00 AM-11:00 AM, NAILS - manicure with gel polish" at bounding box center [104, 164] width 115 height 27
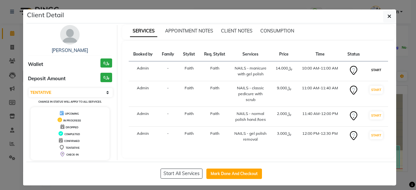
click at [375, 68] on button "START" at bounding box center [376, 70] width 13 height 8
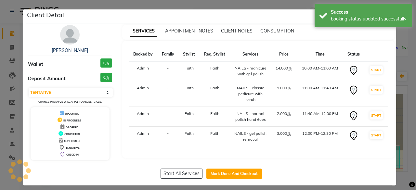
select select "select"
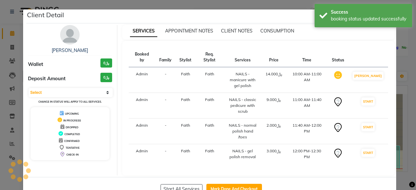
click at [401, 63] on ngb-modal-window "Client Detail [PERSON_NAME] ﷼0 Deposit Amount ﷼0 Select IN SERVICE CONFIRMED TE…" at bounding box center [208, 95] width 416 height 190
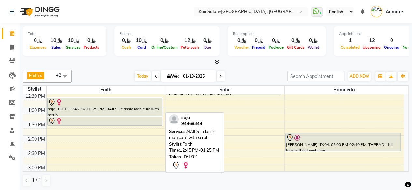
scroll to position [98, 0]
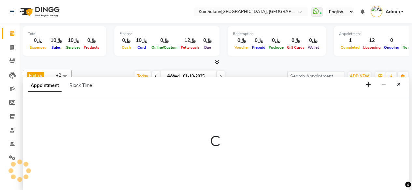
scroll to position [0, 0]
select select "58893"
select select "795"
select select "tentative"
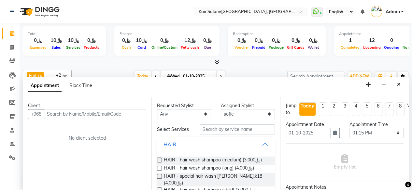
click at [399, 81] on button "Close" at bounding box center [398, 85] width 9 height 10
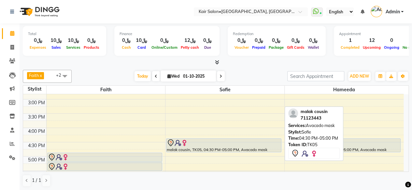
scroll to position [228, 0]
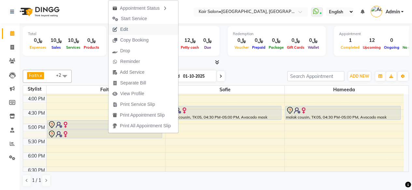
click at [141, 33] on button "Edit" at bounding box center [143, 29] width 70 height 11
select select "tentative"
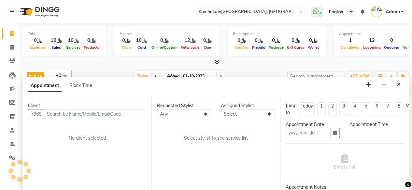
type input "01-10-2025"
select select "990"
select select "49362"
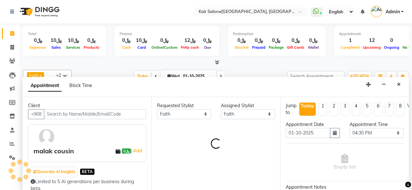
select select "3223"
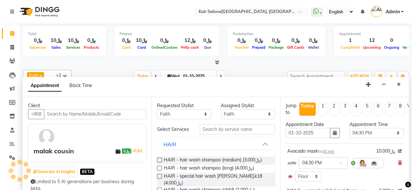
scroll to position [85, 0]
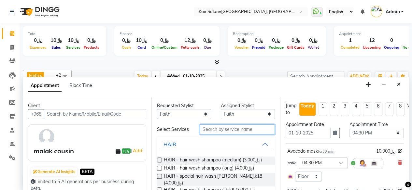
click at [228, 131] on input "text" at bounding box center [236, 130] width 75 height 10
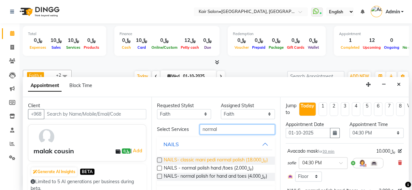
scroll to position [29, 0]
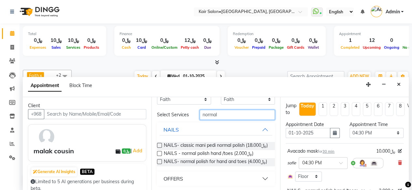
type input "normal"
click at [159, 159] on label at bounding box center [159, 161] width 5 height 5
click at [159, 160] on input "checkbox" at bounding box center [159, 162] width 4 height 4
checkbox input "false"
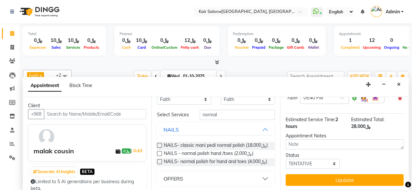
scroll to position [249, 0]
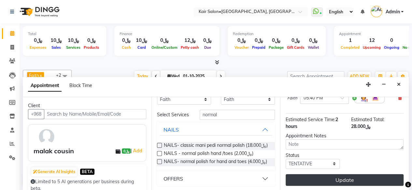
click at [339, 175] on button "Update" at bounding box center [344, 180] width 118 height 12
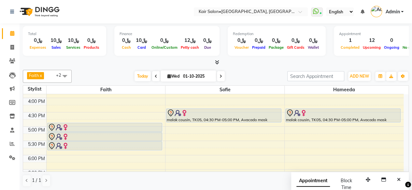
scroll to position [215, 0]
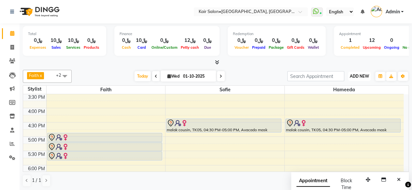
click at [362, 73] on button "ADD NEW Toggle Dropdown" at bounding box center [359, 76] width 22 height 9
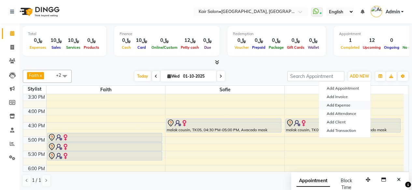
click at [345, 106] on link "Add Expense" at bounding box center [343, 105] width 51 height 8
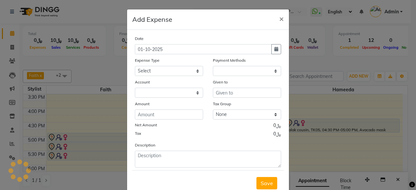
select select "1"
select select "5516"
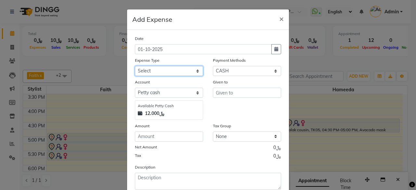
click at [196, 72] on select "Select al nazhi llc Al raaed laundry Amani staff transportation building cleane…" at bounding box center [169, 71] width 68 height 10
select select "19459"
click at [135, 66] on select "Select al nazhi llc Al raaed laundry Amani staff transportation building cleane…" at bounding box center [169, 71] width 68 height 10
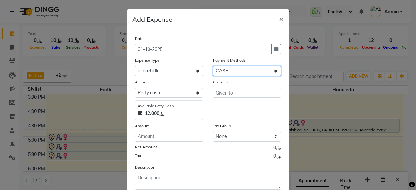
click at [257, 73] on select "Select Family CASH ONLINE CARD Prepaid Package Voucher Gift Card" at bounding box center [247, 71] width 68 height 10
select select "2"
click at [213, 66] on select "Select Family CASH ONLINE CARD Prepaid Package Voucher Gift Card" at bounding box center [247, 71] width 68 height 10
select select "6780"
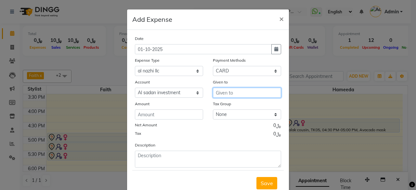
click at [235, 92] on input "text" at bounding box center [247, 93] width 68 height 10
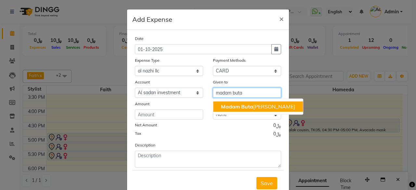
click at [248, 105] on span "Madam Buta" at bounding box center [237, 106] width 32 height 7
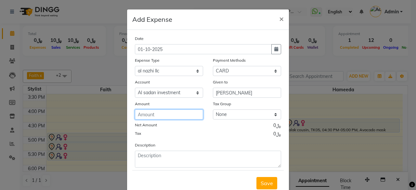
click at [174, 114] on input "number" at bounding box center [169, 115] width 68 height 10
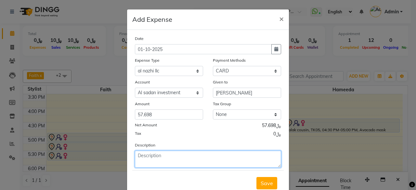
click at [173, 162] on textarea at bounding box center [208, 159] width 146 height 17
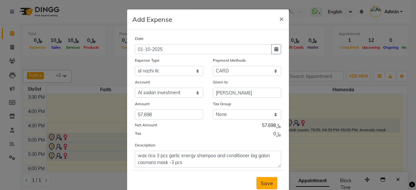
click at [267, 183] on span "Save" at bounding box center [267, 183] width 12 height 7
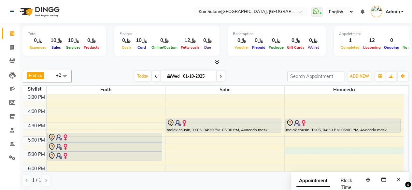
click at [289, 150] on div "8:00 AM 8:30 AM 9:00 AM 9:30 AM 10:00 AM 10:30 AM 11:00 AM 11:30 AM 12:00 PM 12…" at bounding box center [213, 108] width 380 height 458
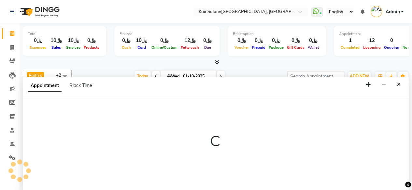
scroll to position [0, 0]
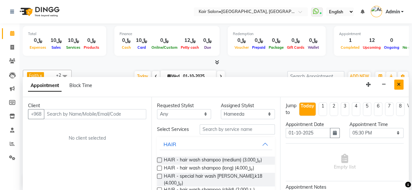
click at [399, 83] on icon "Close" at bounding box center [399, 84] width 4 height 5
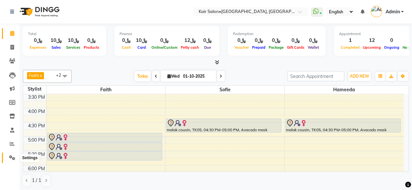
click at [11, 157] on icon at bounding box center [12, 158] width 6 height 5
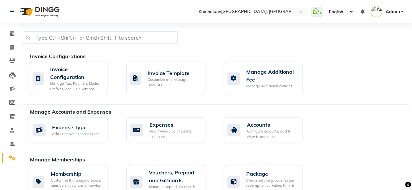
scroll to position [130, 0]
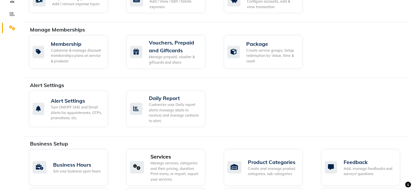
click at [183, 167] on div "Manage services, categories and their pricing, duration. Print menu, or import,…" at bounding box center [174, 171] width 49 height 21
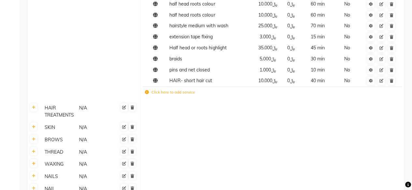
scroll to position [521, 0]
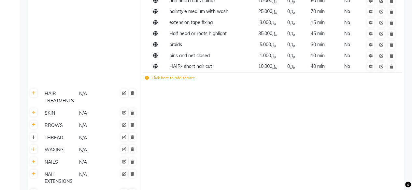
click at [34, 135] on icon at bounding box center [34, 137] width 4 height 4
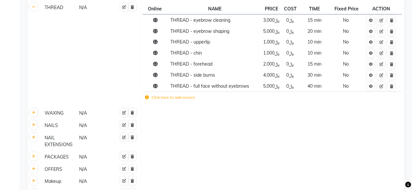
scroll to position [779, 0]
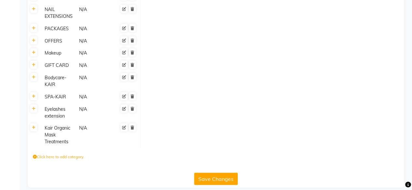
click at [208, 173] on button "Save Changes" at bounding box center [216, 179] width 44 height 12
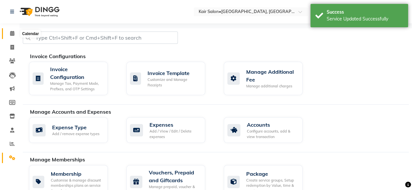
click at [12, 33] on icon at bounding box center [12, 33] width 4 height 5
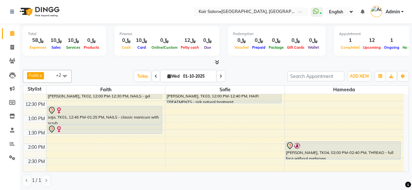
scroll to position [98, 0]
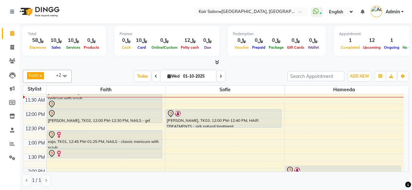
click at [221, 77] on icon at bounding box center [220, 76] width 3 height 4
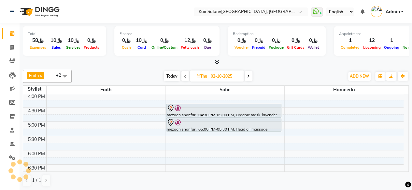
scroll to position [215, 0]
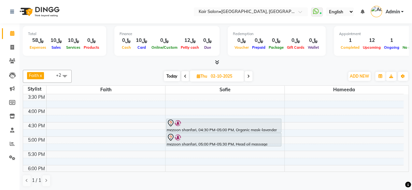
click at [56, 135] on div "8:00 AM 8:30 AM 9:00 AM 9:30 AM 10:00 AM 10:30 AM 11:00 AM 11:30 AM 12:00 PM 12…" at bounding box center [213, 108] width 380 height 458
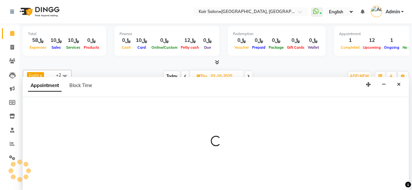
scroll to position [0, 0]
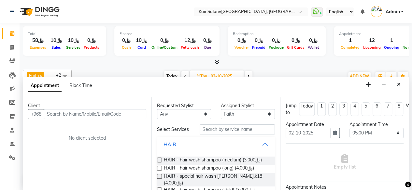
click at [103, 113] on input "text" at bounding box center [95, 114] width 102 height 10
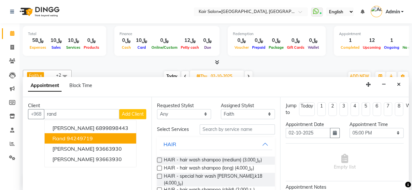
click at [88, 137] on ngb-highlight "94249719" at bounding box center [80, 138] width 26 height 7
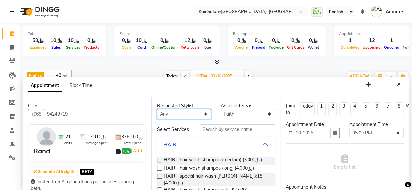
click at [202, 114] on select "Any Faith HABSATBEE [PERSON_NAME] Madam [PERSON_NAME] Madam [PERSON_NAME] Madam…" at bounding box center [184, 114] width 54 height 10
click at [157, 109] on select "Any Faith HABSATBEE [PERSON_NAME] Madam [PERSON_NAME] Madam [PERSON_NAME] Madam…" at bounding box center [184, 114] width 54 height 10
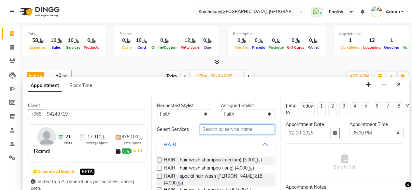
click at [214, 130] on input "text" at bounding box center [236, 130] width 75 height 10
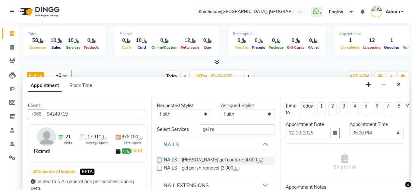
click at [161, 170] on label at bounding box center [159, 168] width 5 height 5
click at [161, 170] on input "checkbox" at bounding box center [159, 169] width 4 height 4
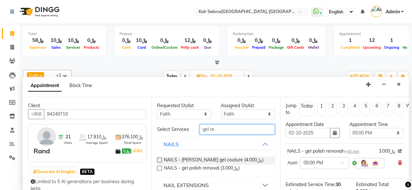
click at [228, 130] on input "gel re" at bounding box center [236, 130] width 75 height 10
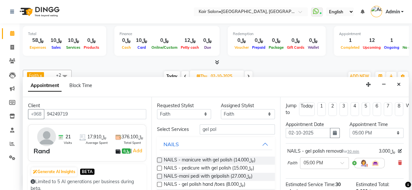
click at [158, 187] on label at bounding box center [159, 184] width 5 height 5
click at [158, 187] on input "checkbox" at bounding box center [159, 185] width 4 height 4
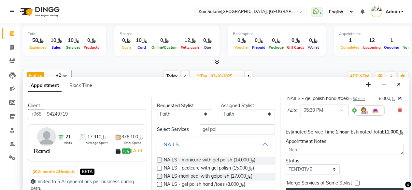
scroll to position [107, 0]
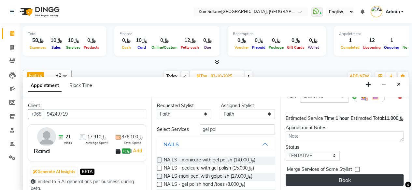
click at [329, 175] on button "Book" at bounding box center [344, 180] width 118 height 12
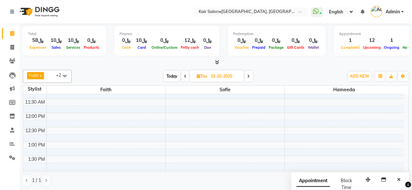
scroll to position [85, 0]
click at [168, 76] on span "Today" at bounding box center [172, 76] width 16 height 10
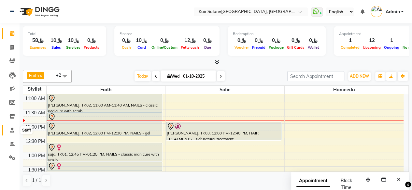
click at [13, 129] on icon at bounding box center [12, 130] width 4 height 5
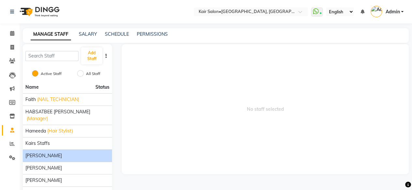
scroll to position [33, 0]
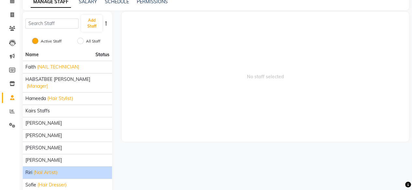
click at [50, 171] on span "(Nail Artist)" at bounding box center [46, 172] width 24 height 7
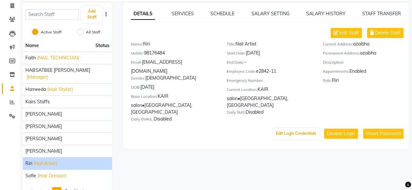
scroll to position [29, 0]
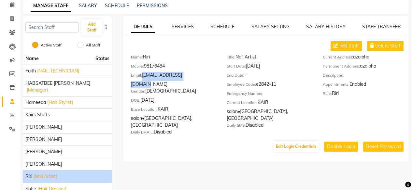
drag, startPoint x: 191, startPoint y: 74, endPoint x: 142, endPoint y: 73, distance: 49.5
click at [142, 73] on div "Email: [EMAIL_ADDRESS][DOMAIN_NAME]" at bounding box center [174, 80] width 86 height 16
copy div "[EMAIL_ADDRESS][DOMAIN_NAME]"
click at [10, 5] on icon at bounding box center [12, 4] width 4 height 5
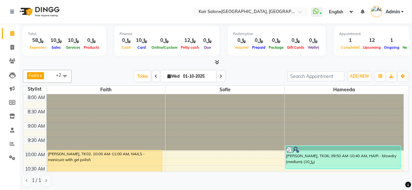
click at [218, 74] on span at bounding box center [221, 76] width 8 height 10
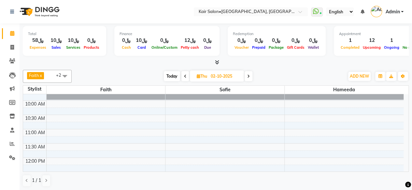
scroll to position [65, 0]
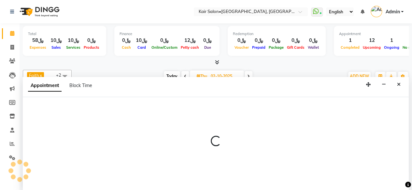
scroll to position [0, 0]
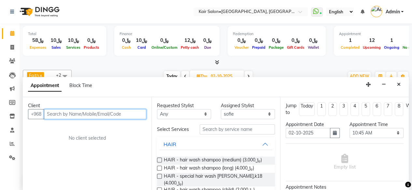
click at [91, 114] on input "text" at bounding box center [95, 114] width 102 height 10
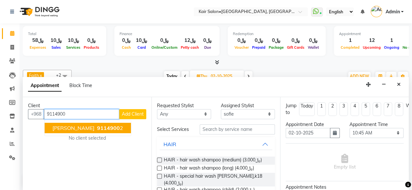
click at [97, 128] on span "9114900" at bounding box center [108, 128] width 23 height 7
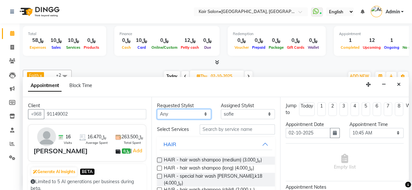
click at [200, 112] on select "Any Faith HABSATBEE [PERSON_NAME] Madam [PERSON_NAME] Madam [PERSON_NAME] Madam…" at bounding box center [184, 114] width 54 height 10
click at [157, 109] on select "Any Faith HABSATBEE [PERSON_NAME] Madam [PERSON_NAME] Madam [PERSON_NAME] Madam…" at bounding box center [184, 114] width 54 height 10
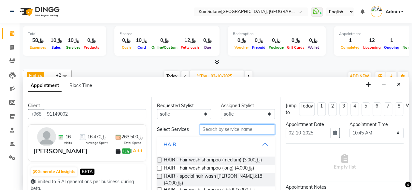
click at [225, 128] on input "text" at bounding box center [236, 130] width 75 height 10
click at [159, 163] on label at bounding box center [159, 160] width 5 height 5
click at [159, 163] on input "checkbox" at bounding box center [159, 161] width 4 height 4
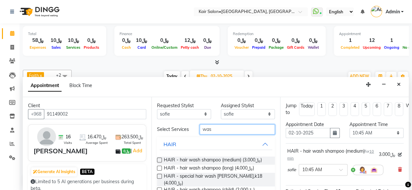
click at [221, 129] on input "was" at bounding box center [236, 130] width 75 height 10
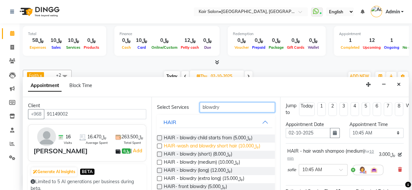
scroll to position [33, 0]
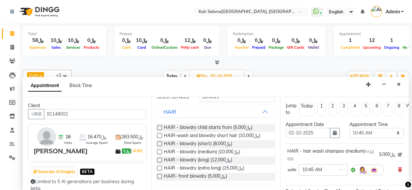
click at [160, 162] on label at bounding box center [159, 160] width 5 height 5
click at [160, 162] on input "checkbox" at bounding box center [159, 161] width 4 height 4
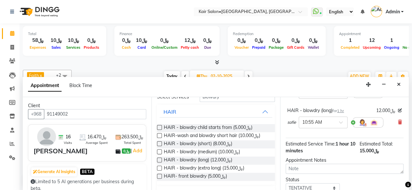
scroll to position [114, 0]
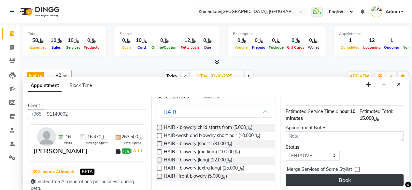
click at [345, 174] on button "Book" at bounding box center [344, 180] width 118 height 12
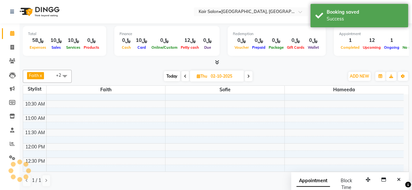
scroll to position [0, 0]
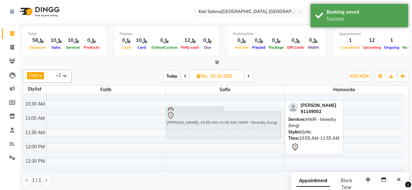
drag, startPoint x: 246, startPoint y: 116, endPoint x: 230, endPoint y: 118, distance: 16.0
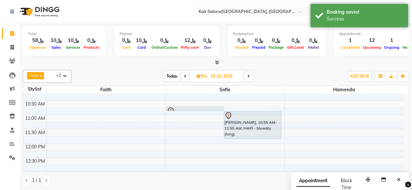
click at [169, 76] on span "Today" at bounding box center [172, 76] width 16 height 10
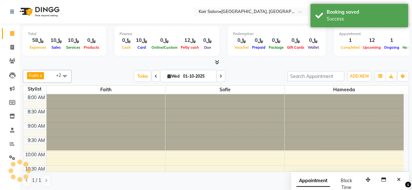
scroll to position [113, 0]
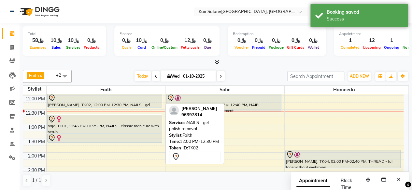
click at [107, 102] on div "[PERSON_NAME], TK02, 12:00 PM-12:30 PM, NAILS - gel polish removal" at bounding box center [104, 100] width 115 height 13
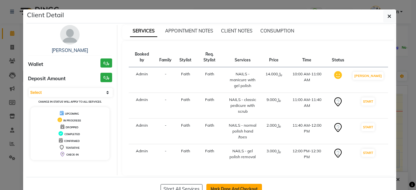
click at [231, 184] on button "Mark Done And Checkout" at bounding box center [235, 189] width 56 height 10
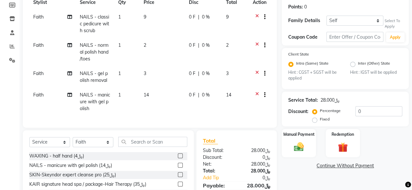
scroll to position [65, 0]
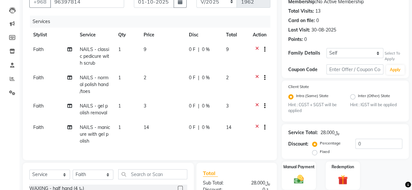
click at [221, 97] on td "0 F | 0 %" at bounding box center [203, 85] width 37 height 28
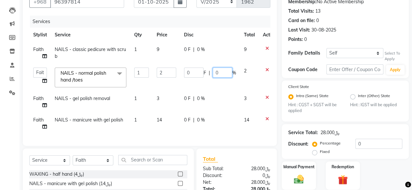
click at [226, 71] on input "0" at bounding box center [222, 73] width 20 height 10
click at [221, 101] on tr "Faith NAILS - gel polish removal 1 3 0 F | 0 % 3" at bounding box center [154, 101] width 251 height 21
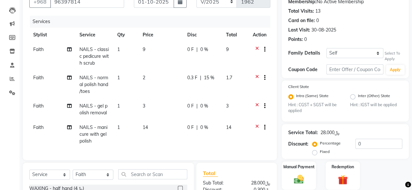
click at [208, 56] on td "0 F | 0 %" at bounding box center [202, 56] width 39 height 28
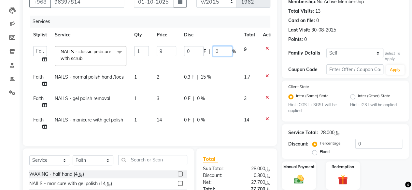
click at [222, 52] on input "0" at bounding box center [222, 51] width 20 height 10
click at [214, 99] on td "0 F | 0 %" at bounding box center [210, 101] width 60 height 21
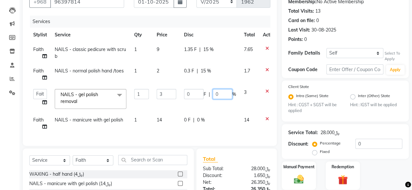
click at [224, 95] on input "0" at bounding box center [222, 94] width 20 height 10
click at [218, 120] on td "0 F | 0 %" at bounding box center [210, 123] width 60 height 21
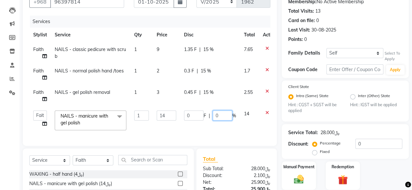
click at [224, 113] on input "0" at bounding box center [222, 116] width 20 height 10
click at [221, 127] on td "0 F | 15 %" at bounding box center [210, 121] width 60 height 28
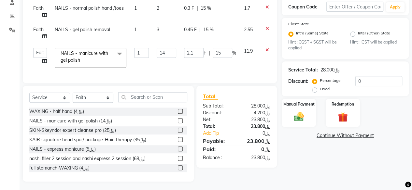
scroll to position [133, 0]
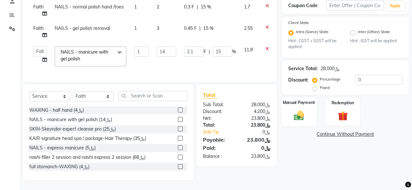
click at [297, 114] on img at bounding box center [298, 116] width 17 height 12
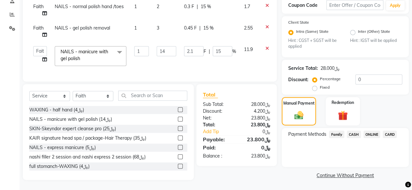
click at [390, 131] on span "CARD" at bounding box center [389, 134] width 14 height 7
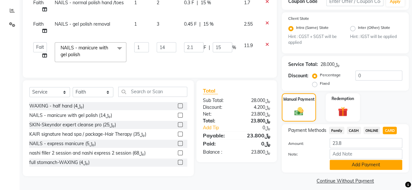
click at [359, 162] on button "Add Payment" at bounding box center [365, 165] width 73 height 10
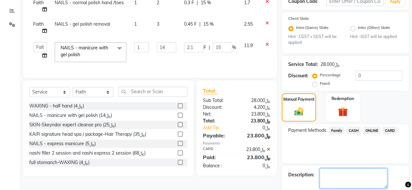
click at [349, 175] on textarea at bounding box center [353, 179] width 68 height 20
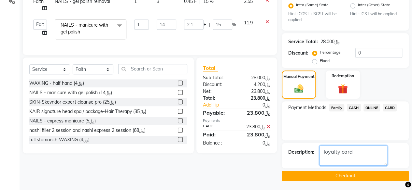
click at [364, 149] on textarea at bounding box center [353, 156] width 68 height 20
click at [343, 177] on button "Checkout" at bounding box center [344, 176] width 127 height 10
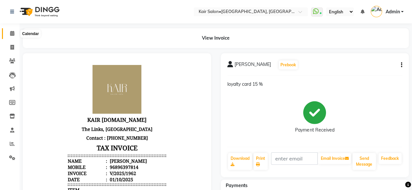
drag, startPoint x: 13, startPoint y: 34, endPoint x: 16, endPoint y: 37, distance: 5.3
click at [13, 34] on icon at bounding box center [12, 33] width 4 height 5
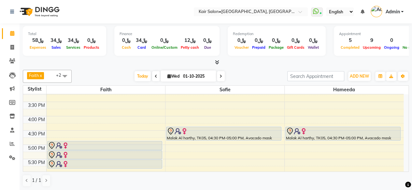
scroll to position [164, 0]
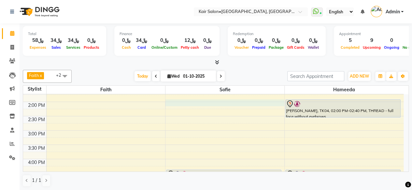
click at [171, 101] on div "8:00 AM 8:30 AM 9:00 AM 9:30 AM 10:00 AM 10:30 AM 11:00 AM 11:30 AM 12:00 PM 12…" at bounding box center [213, 159] width 380 height 458
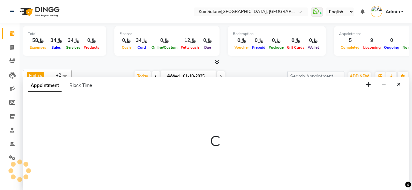
scroll to position [0, 0]
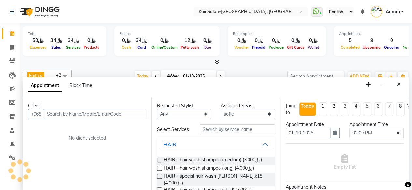
click at [92, 109] on input "text" at bounding box center [95, 114] width 102 height 10
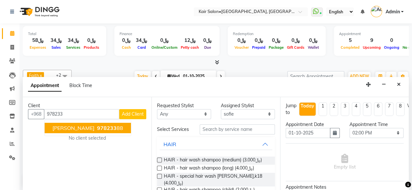
click at [105, 128] on span "978233" at bounding box center [107, 128] width 20 height 7
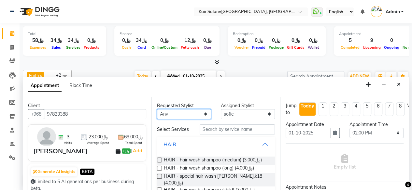
click at [202, 113] on select "Any Faith HABSATBEE [PERSON_NAME] Madam [PERSON_NAME] Madam [PERSON_NAME] Madam…" at bounding box center [184, 114] width 54 height 10
click at [157, 109] on select "Any Faith HABSATBEE [PERSON_NAME] Madam [PERSON_NAME] Madam [PERSON_NAME] Madam…" at bounding box center [184, 114] width 54 height 10
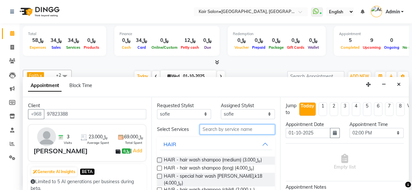
click at [225, 129] on input "text" at bounding box center [236, 130] width 75 height 10
click at [159, 162] on label at bounding box center [159, 160] width 5 height 5
click at [159, 162] on input "checkbox" at bounding box center [159, 161] width 4 height 4
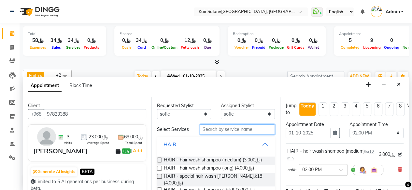
click at [219, 131] on input "text" at bounding box center [236, 130] width 75 height 10
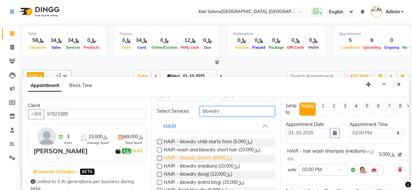
scroll to position [33, 0]
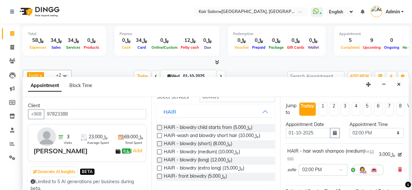
click at [156, 161] on div "Requested Stylist Any Faith HABSATBEE [PERSON_NAME] Madam [PERSON_NAME] Madam […" at bounding box center [215, 144] width 128 height 94
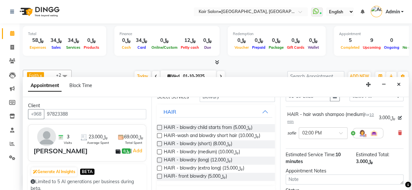
scroll to position [0, 0]
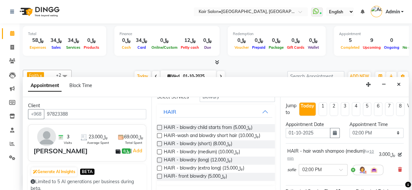
click at [159, 161] on label at bounding box center [159, 160] width 5 height 5
click at [159, 161] on input "checkbox" at bounding box center [159, 161] width 4 height 4
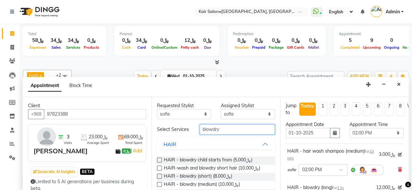
click at [228, 134] on input "blowdry" at bounding box center [236, 130] width 75 height 10
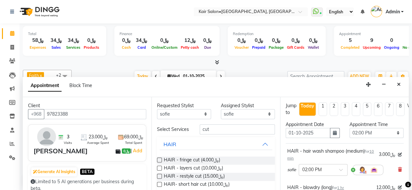
click at [159, 171] on label at bounding box center [159, 168] width 5 height 5
click at [159, 171] on input "checkbox" at bounding box center [159, 169] width 4 height 4
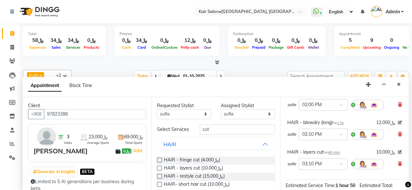
scroll to position [144, 0]
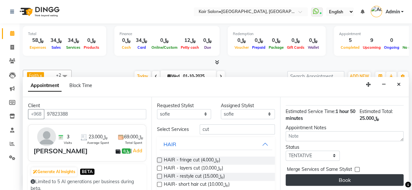
click at [344, 175] on button "Book" at bounding box center [344, 180] width 118 height 12
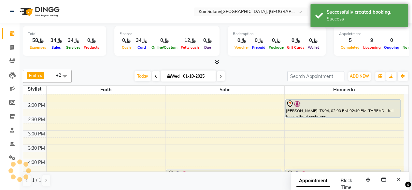
scroll to position [0, 0]
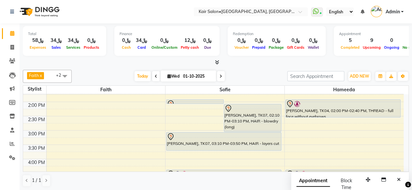
click at [168, 76] on icon at bounding box center [169, 76] width 4 height 4
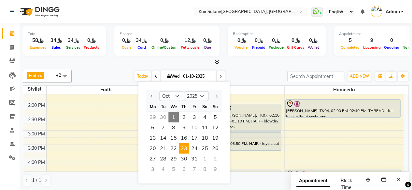
click at [183, 146] on span "23" at bounding box center [184, 148] width 10 height 10
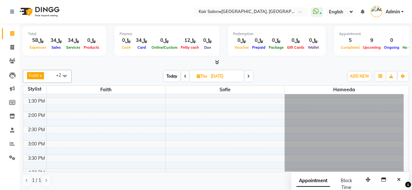
scroll to position [142, 0]
click at [173, 150] on div "8:00 AM 8:30 AM 9:00 AM 9:30 AM 10:00 AM 10:30 AM 11:00 AM 11:30 AM 12:00 PM 12…" at bounding box center [213, 182] width 380 height 458
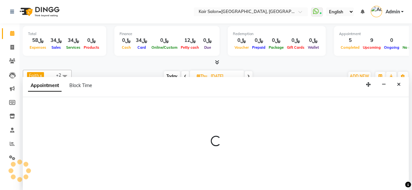
scroll to position [0, 0]
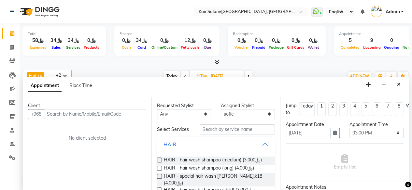
click at [104, 113] on input "text" at bounding box center [95, 114] width 102 height 10
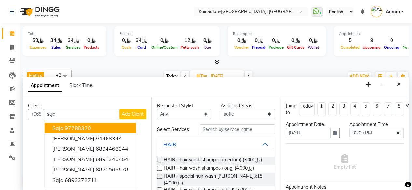
click at [90, 115] on input "saja" at bounding box center [81, 114] width 75 height 10
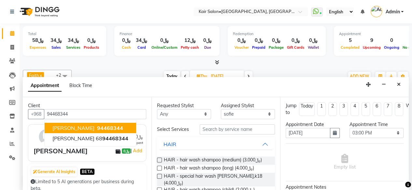
click at [101, 127] on span "94468344" at bounding box center [110, 128] width 26 height 7
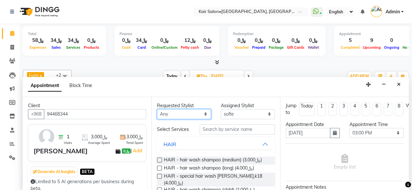
click at [203, 113] on select "Any Faith HABSATBEE [PERSON_NAME] Madam [PERSON_NAME] Madam [PERSON_NAME] Madam…" at bounding box center [184, 114] width 54 height 10
click at [157, 109] on select "Any Faith HABSATBEE [PERSON_NAME] Madam [PERSON_NAME] Madam [PERSON_NAME] Madam…" at bounding box center [184, 114] width 54 height 10
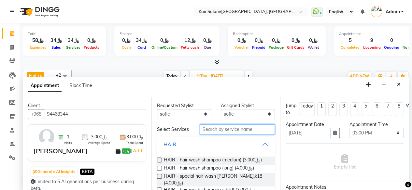
click at [219, 130] on input "text" at bounding box center [236, 130] width 75 height 10
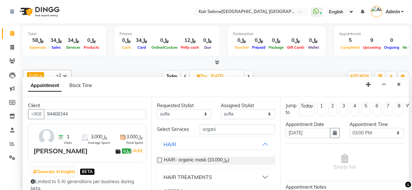
click at [159, 163] on label at bounding box center [159, 160] width 5 height 5
click at [159, 163] on input "checkbox" at bounding box center [159, 161] width 4 height 4
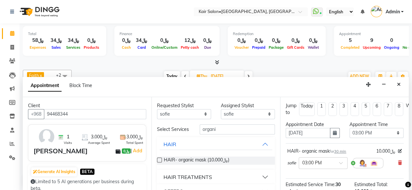
click at [222, 125] on div "Select Services organi" at bounding box center [216, 130] width 128 height 10
click at [218, 135] on div "Select Services organi" at bounding box center [216, 130] width 128 height 10
click at [225, 130] on input "organi" at bounding box center [236, 130] width 75 height 10
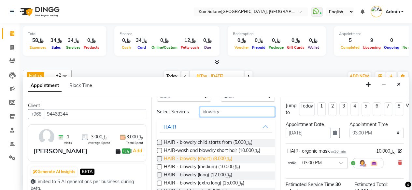
scroll to position [33, 0]
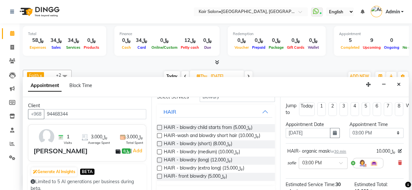
click at [159, 155] on label at bounding box center [159, 152] width 5 height 5
click at [159, 155] on input "checkbox" at bounding box center [159, 153] width 4 height 4
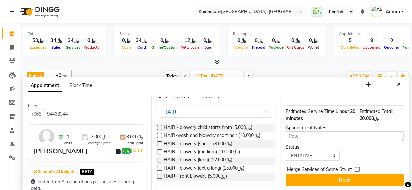
scroll to position [107, 0]
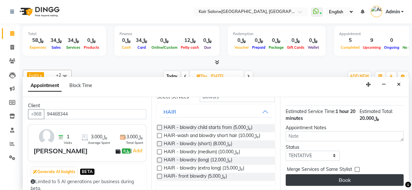
click at [336, 175] on button "Book" at bounding box center [344, 180] width 118 height 12
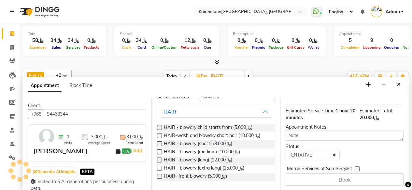
scroll to position [0, 0]
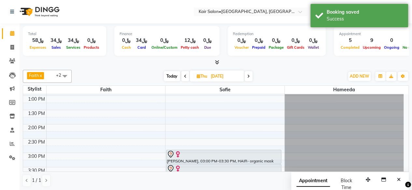
click at [170, 73] on span "Today" at bounding box center [172, 76] width 16 height 10
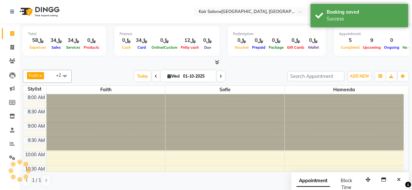
scroll to position [142, 0]
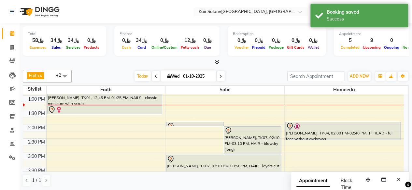
click at [167, 75] on icon at bounding box center [169, 76] width 4 height 4
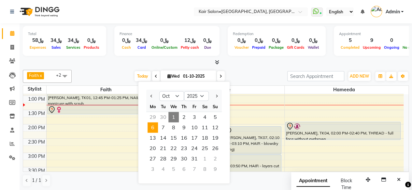
click at [155, 129] on span "6" at bounding box center [152, 128] width 10 height 10
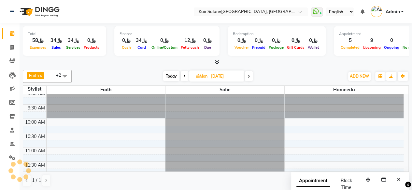
scroll to position [98, 0]
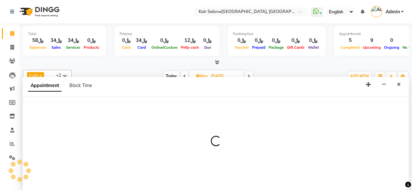
scroll to position [0, 0]
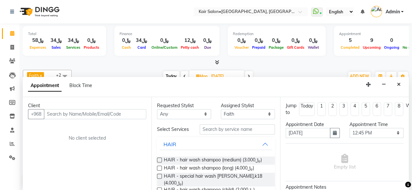
click at [75, 114] on input "text" at bounding box center [95, 114] width 102 height 10
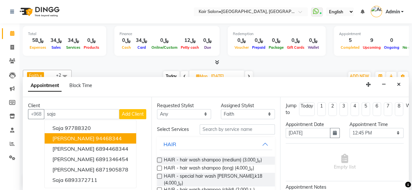
click at [101, 138] on ngb-highlight "94468344" at bounding box center [109, 138] width 26 height 7
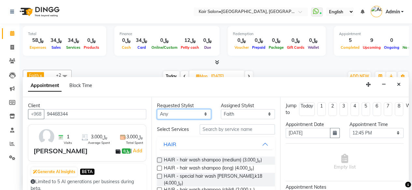
click at [202, 112] on select "Any Faith HABSATBEE [PERSON_NAME] Madam [PERSON_NAME] Madam [PERSON_NAME] Madam…" at bounding box center [184, 114] width 54 height 10
click at [157, 109] on select "Any Faith HABSATBEE [PERSON_NAME] Madam [PERSON_NAME] Madam [PERSON_NAME] Madam…" at bounding box center [184, 114] width 54 height 10
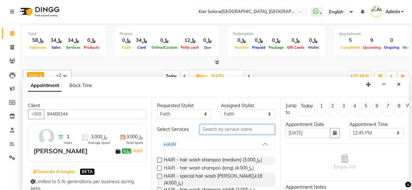
click at [217, 129] on input "text" at bounding box center [236, 130] width 75 height 10
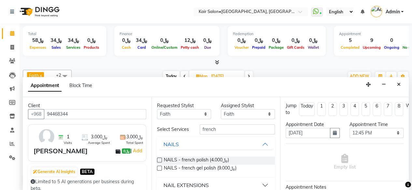
click at [159, 162] on label at bounding box center [159, 160] width 5 height 5
click at [159, 162] on input "checkbox" at bounding box center [159, 161] width 4 height 4
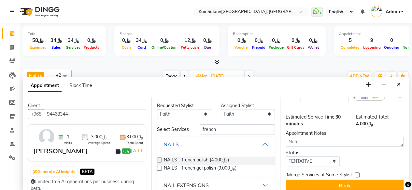
scroll to position [78, 0]
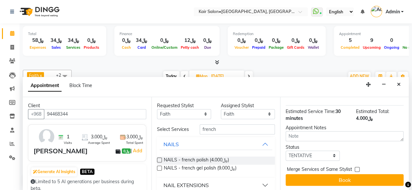
click at [338, 174] on button "Book" at bounding box center [344, 180] width 118 height 12
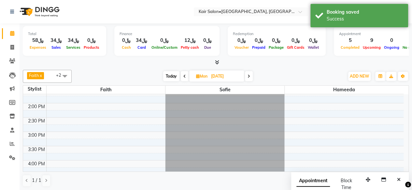
scroll to position [228, 0]
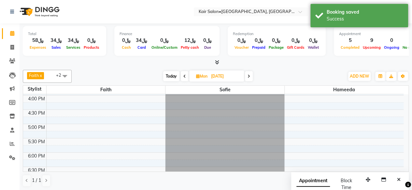
click at [197, 76] on icon at bounding box center [198, 76] width 4 height 4
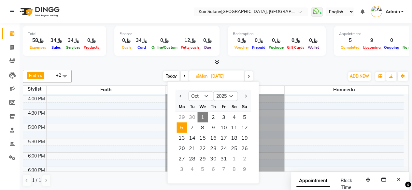
click at [182, 127] on span "6" at bounding box center [181, 128] width 10 height 10
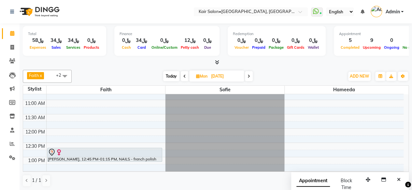
scroll to position [0, 0]
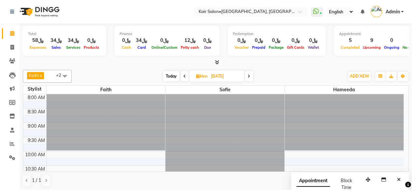
click at [196, 76] on icon at bounding box center [198, 76] width 4 height 4
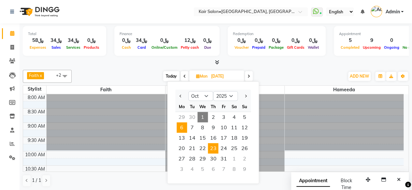
click at [212, 147] on span "23" at bounding box center [213, 148] width 10 height 10
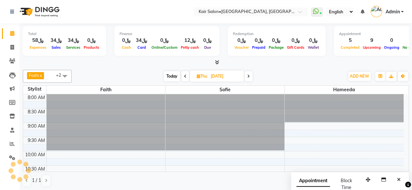
scroll to position [141, 0]
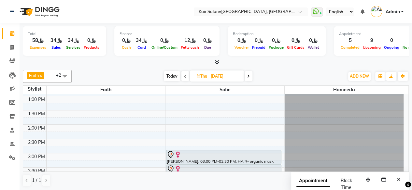
click at [169, 75] on span "Today" at bounding box center [172, 76] width 16 height 10
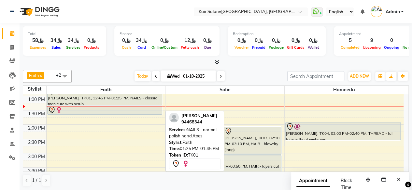
click at [96, 106] on div "[PERSON_NAME], TK01, 01:25 PM-01:45 PM, NAILS - normal polish hand /toes" at bounding box center [104, 110] width 115 height 8
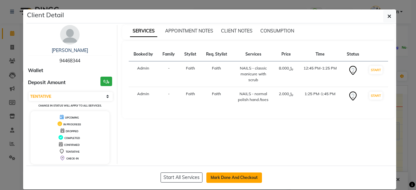
click at [232, 174] on button "Mark Done And Checkout" at bounding box center [235, 178] width 56 height 10
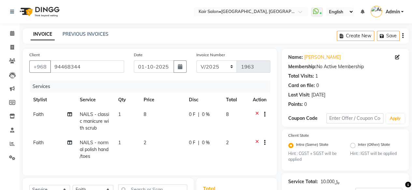
click at [255, 141] on icon at bounding box center [257, 144] width 4 height 8
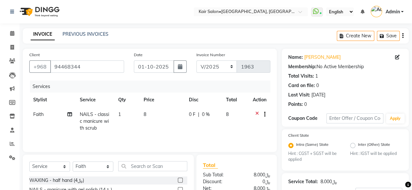
scroll to position [72, 0]
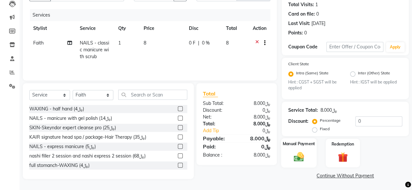
click at [293, 158] on img at bounding box center [298, 157] width 17 height 12
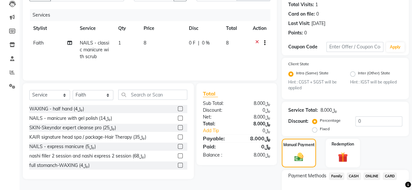
click at [390, 175] on span "CARD" at bounding box center [389, 176] width 14 height 7
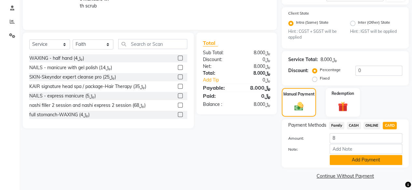
click at [351, 159] on button "Add Payment" at bounding box center [365, 160] width 73 height 10
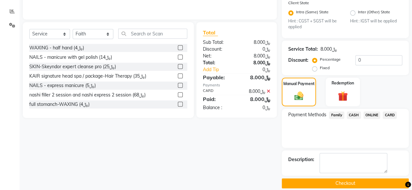
scroll to position [140, 0]
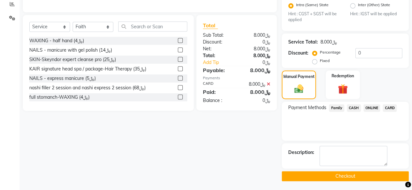
click at [325, 173] on button "Checkout" at bounding box center [344, 176] width 127 height 10
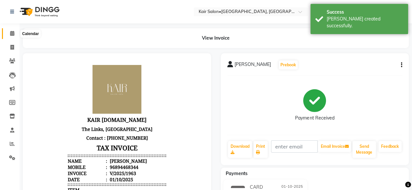
click at [12, 34] on icon at bounding box center [12, 33] width 4 height 5
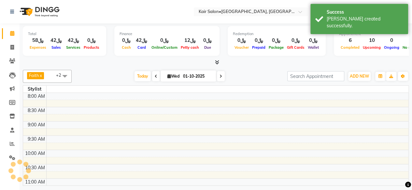
scroll to position [141, 0]
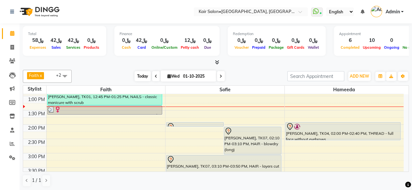
click at [141, 75] on span "Today" at bounding box center [142, 76] width 16 height 10
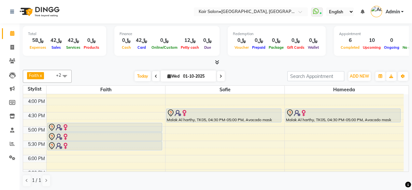
scroll to position [239, 0]
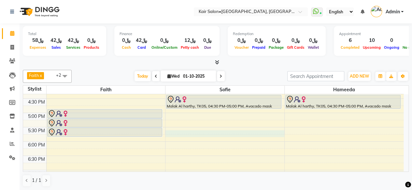
click at [169, 142] on td at bounding box center [224, 145] width 357 height 7
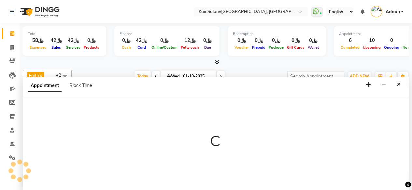
scroll to position [0, 0]
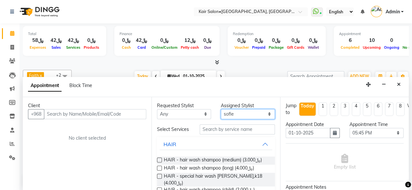
click at [265, 112] on select "Select Faith HABSATBEE [PERSON_NAME] Madam [PERSON_NAME] Madam [PERSON_NAME] Ma…" at bounding box center [248, 114] width 54 height 10
click at [203, 113] on select "Any Faith HABSATBEE [PERSON_NAME] Madam [PERSON_NAME] Madam [PERSON_NAME] Madam…" at bounding box center [184, 114] width 54 height 10
click at [157, 109] on select "Any Faith HABSATBEE [PERSON_NAME] Madam [PERSON_NAME] Madam [PERSON_NAME] Madam…" at bounding box center [184, 114] width 54 height 10
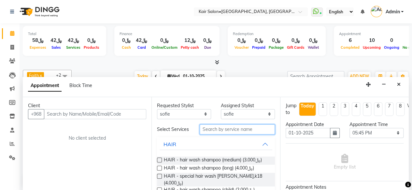
click at [215, 132] on input "text" at bounding box center [236, 130] width 75 height 10
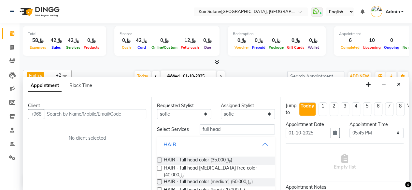
click at [160, 162] on label at bounding box center [159, 160] width 5 height 5
click at [160, 162] on input "checkbox" at bounding box center [159, 161] width 4 height 4
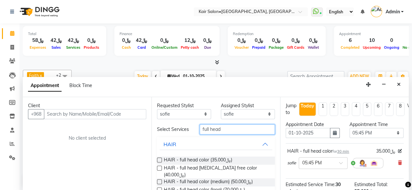
click at [223, 130] on input "full head" at bounding box center [236, 130] width 75 height 10
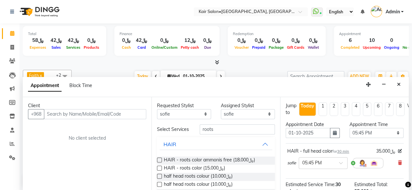
click at [160, 171] on label at bounding box center [159, 168] width 5 height 5
click at [160, 171] on input "checkbox" at bounding box center [159, 169] width 4 height 4
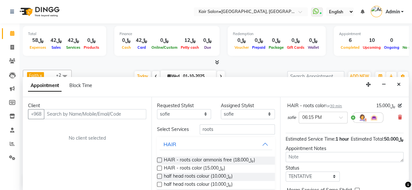
scroll to position [108, 0]
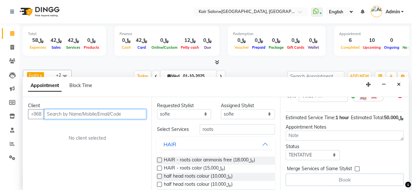
click at [124, 113] on input "text" at bounding box center [95, 114] width 102 height 10
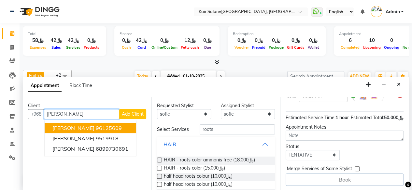
click at [124, 127] on button "[PERSON_NAME] 96125609" at bounding box center [90, 128] width 91 height 10
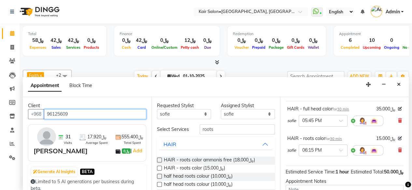
scroll to position [0, 0]
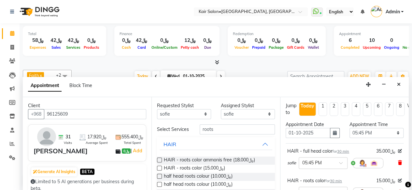
click at [398, 162] on icon at bounding box center [400, 163] width 4 height 5
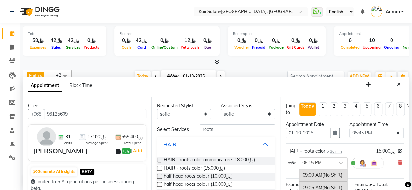
click at [340, 162] on span at bounding box center [343, 165] width 8 height 7
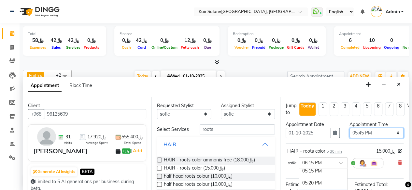
click at [392, 132] on select "Select 09:00 AM 09:05 AM 09:10 AM 09:15 AM 09:20 AM 09:25 AM 09:30 AM 09:35 AM …" at bounding box center [376, 133] width 54 height 10
click at [349, 128] on select "Select 09:00 AM 09:05 AM 09:10 AM 09:15 AM 09:20 AM 09:25 AM 09:30 AM 09:35 AM …" at bounding box center [376, 133] width 54 height 10
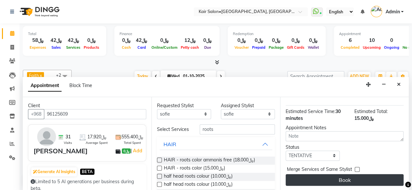
scroll to position [78, 0]
click at [325, 175] on button "Book" at bounding box center [344, 180] width 118 height 12
